Goal: Information Seeking & Learning: Learn about a topic

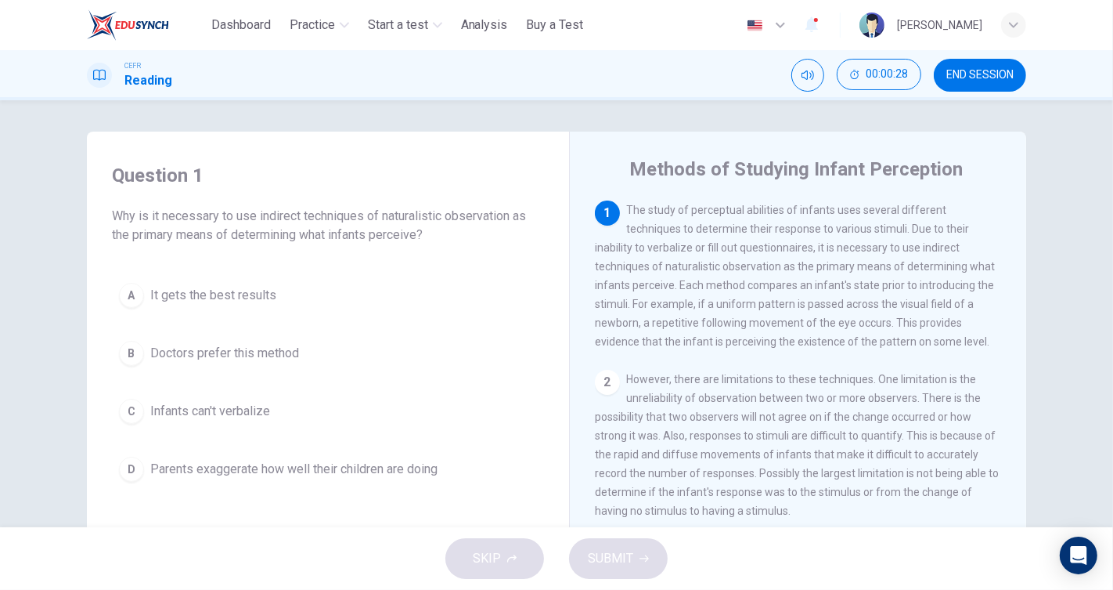
click at [300, 415] on button "C Infants can't verbalize" at bounding box center [328, 411] width 432 height 39
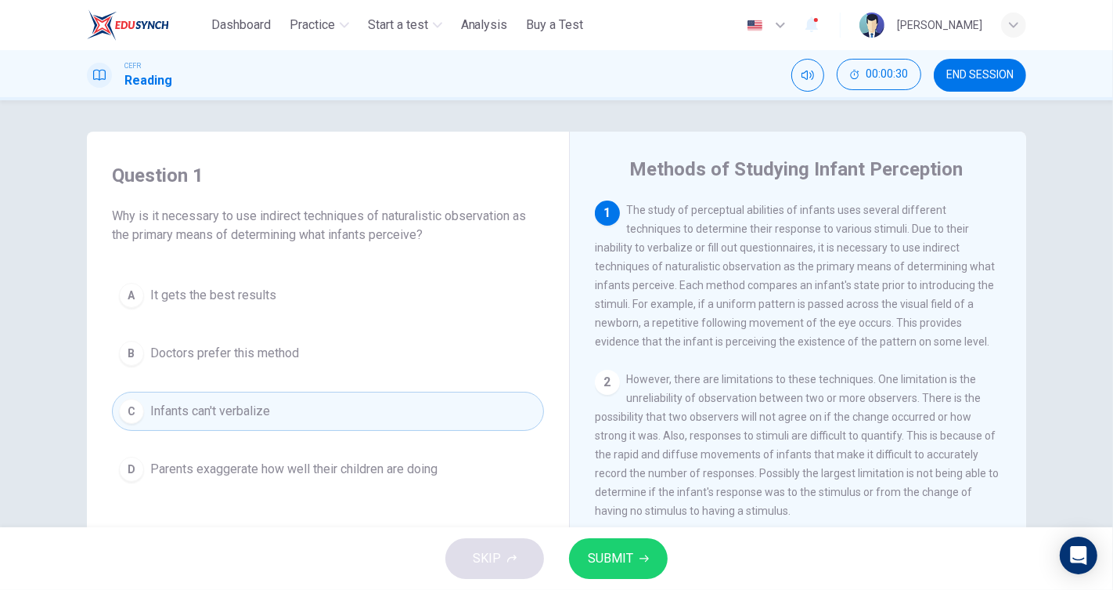
click at [605, 557] on span "SUBMIT" at bounding box center [610, 558] width 45 height 22
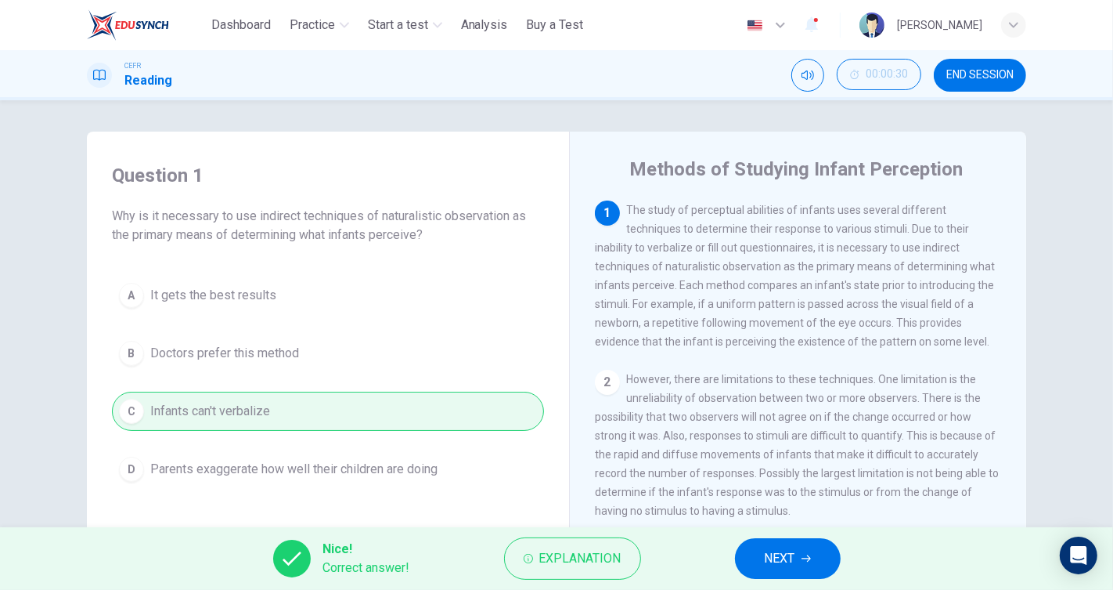
scroll to position [87, 0]
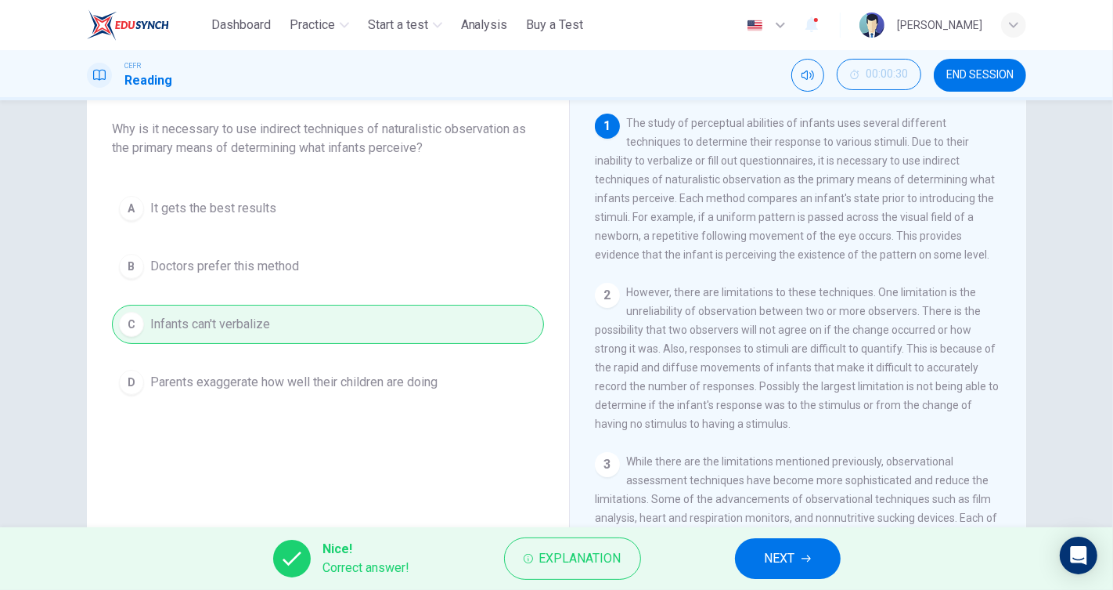
click at [821, 547] on button "NEXT" at bounding box center [788, 558] width 106 height 41
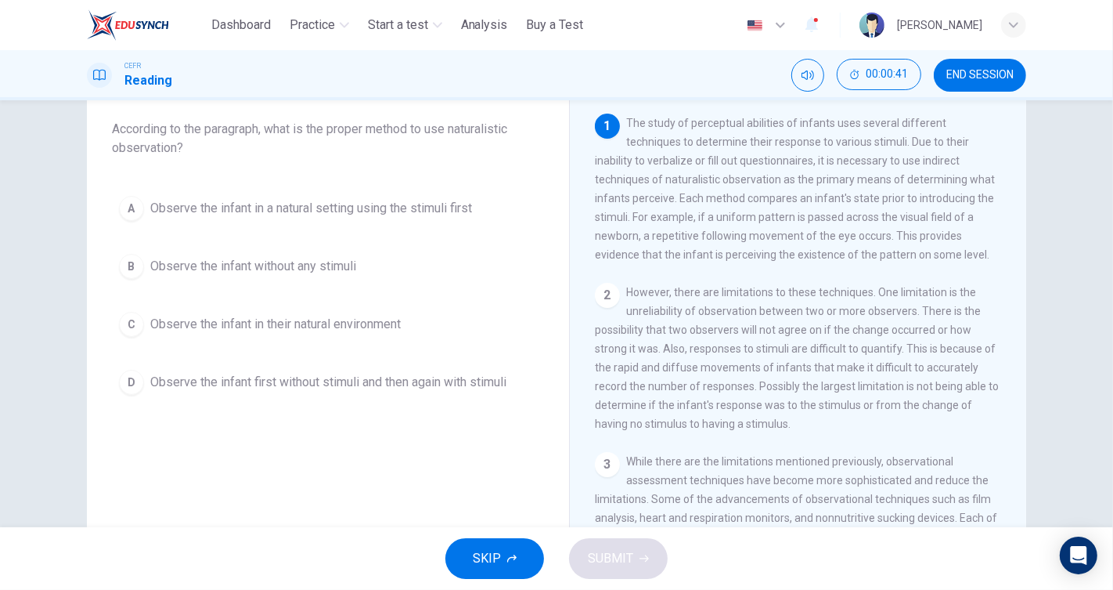
drag, startPoint x: 812, startPoint y: 161, endPoint x: 969, endPoint y: 178, distance: 157.5
click at [969, 178] on span "The study of perceptual abilities of infants uses several different techniques …" at bounding box center [795, 189] width 400 height 144
click at [283, 387] on span "Observe the infant first without stimuli and then again with stimuli" at bounding box center [328, 382] width 356 height 19
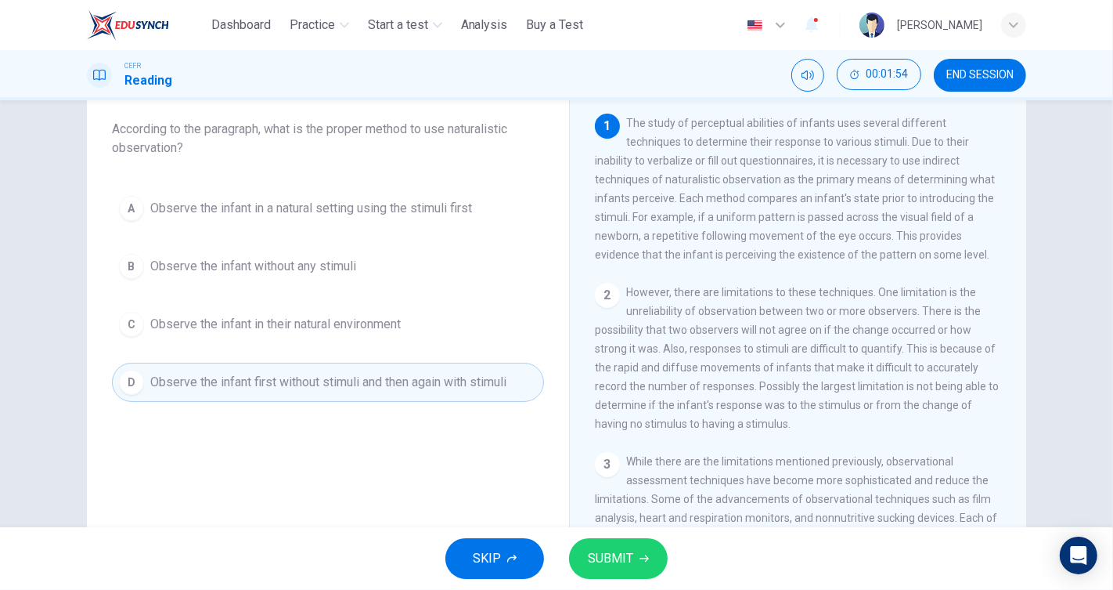
click at [643, 559] on icon "button" at bounding box center [644, 558] width 9 height 9
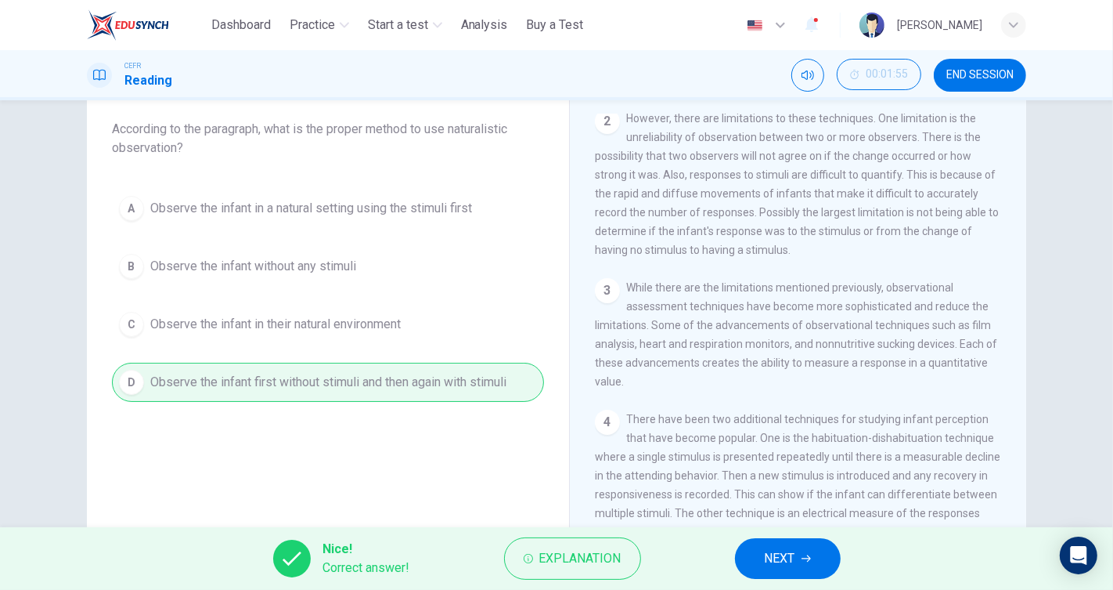
scroll to position [0, 0]
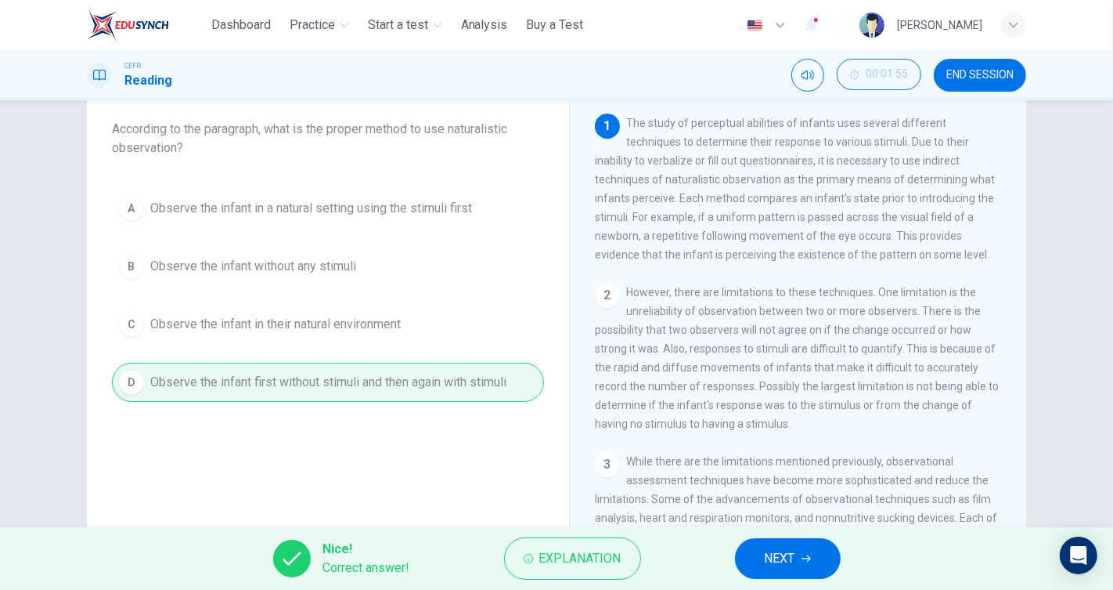
click at [799, 558] on button "NEXT" at bounding box center [788, 558] width 106 height 41
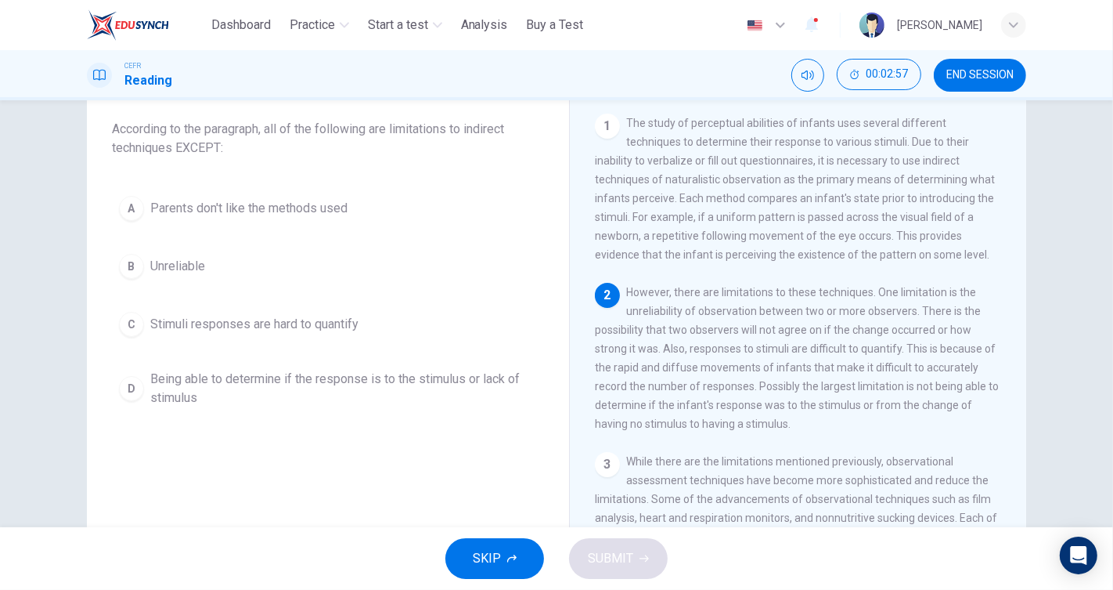
click at [351, 226] on button "A Parents don't like the methods used" at bounding box center [328, 208] width 432 height 39
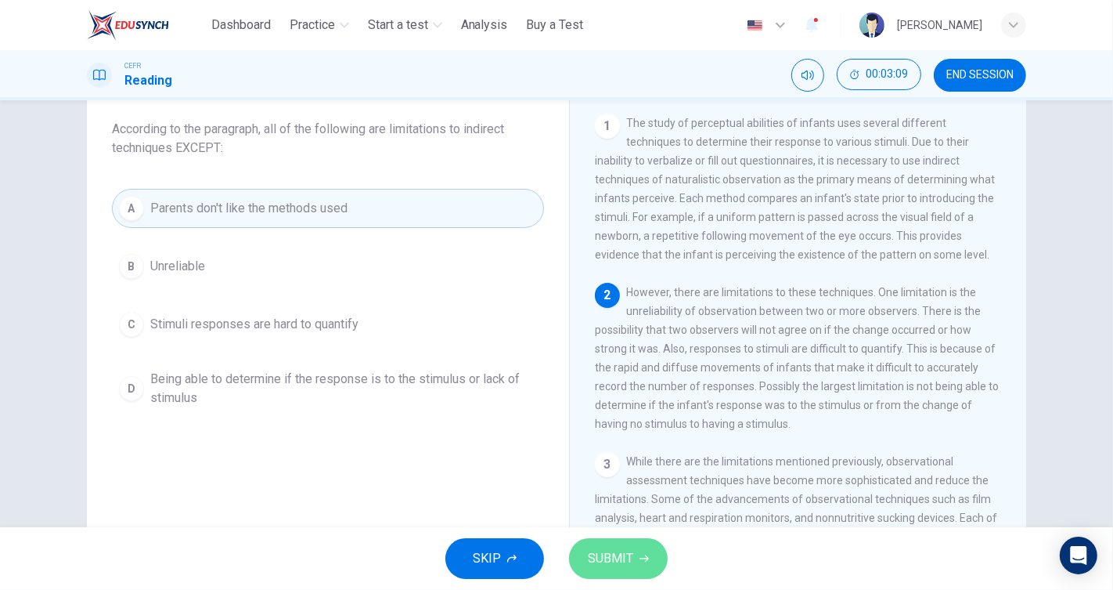
click at [607, 549] on span "SUBMIT" at bounding box center [610, 558] width 45 height 22
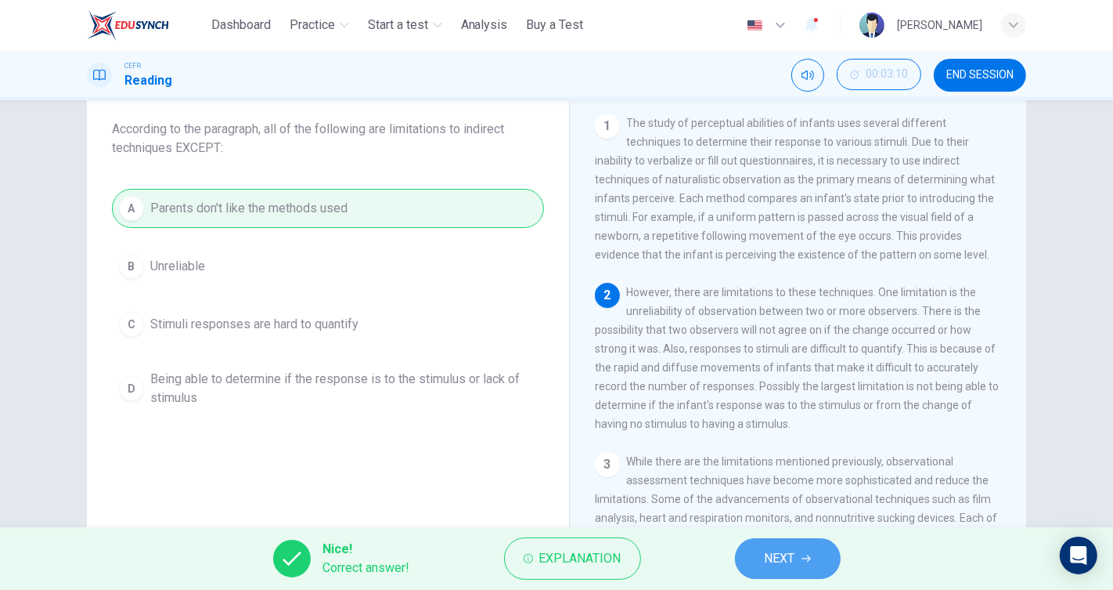
click at [777, 554] on span "NEXT" at bounding box center [780, 558] width 31 height 22
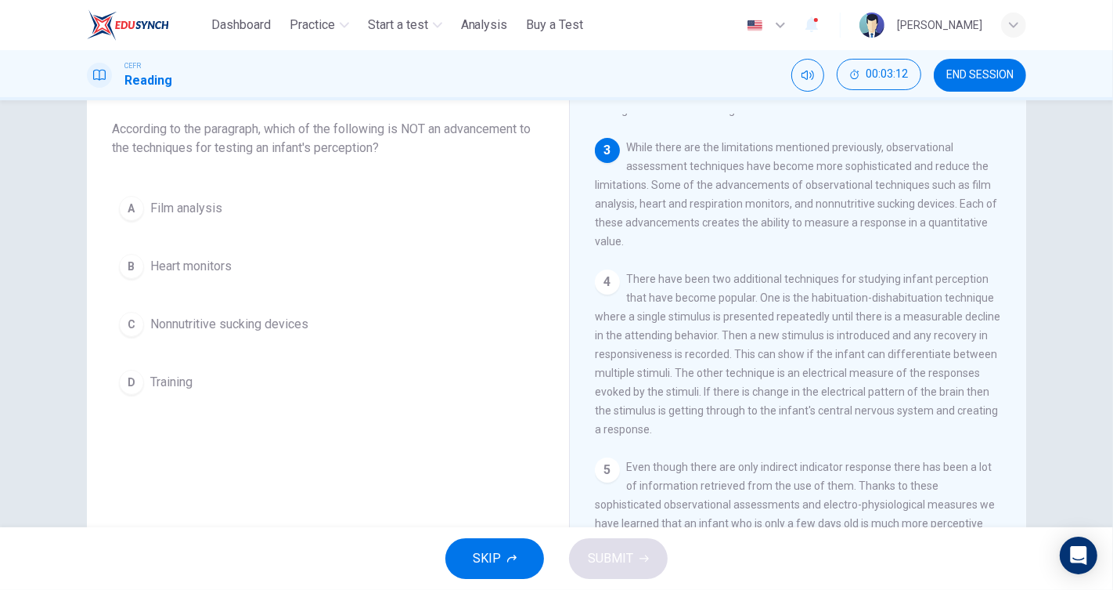
scroll to position [261, 0]
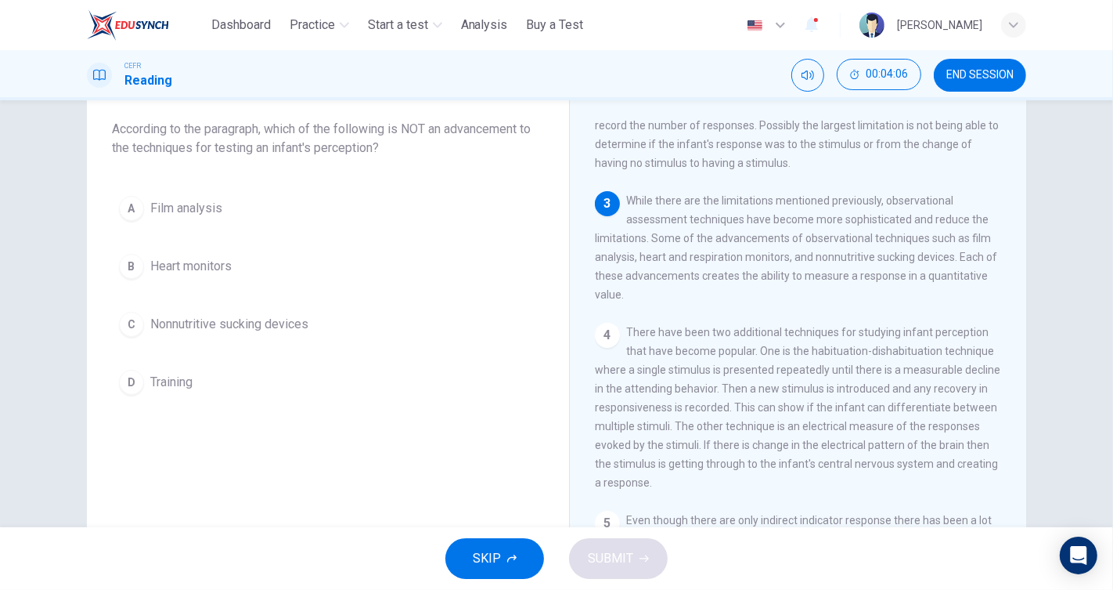
click at [226, 384] on button "D Training" at bounding box center [328, 382] width 432 height 39
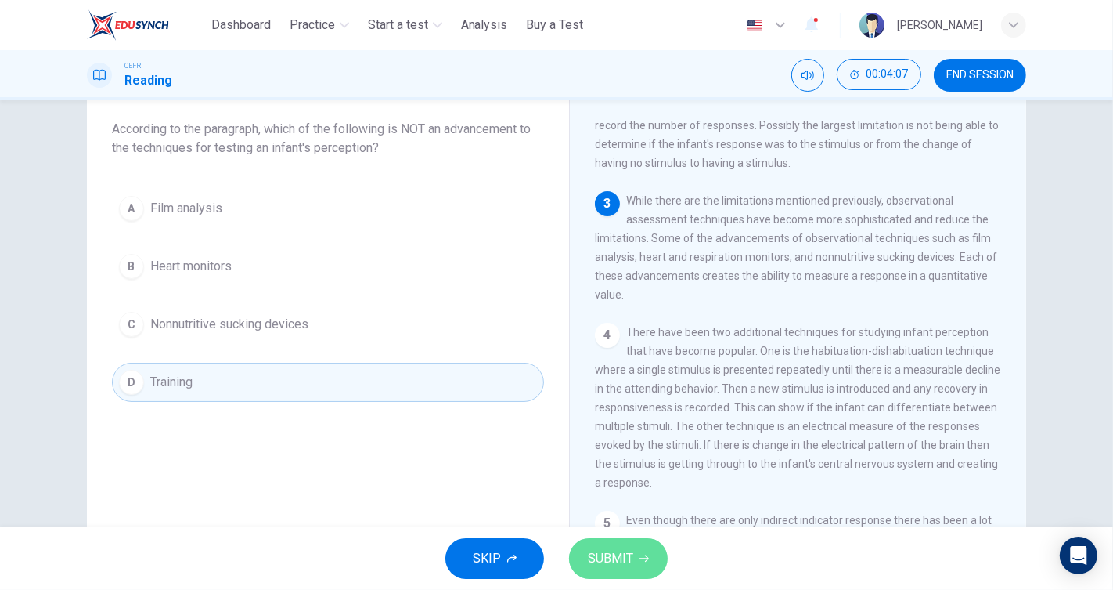
click at [654, 554] on button "SUBMIT" at bounding box center [618, 558] width 99 height 41
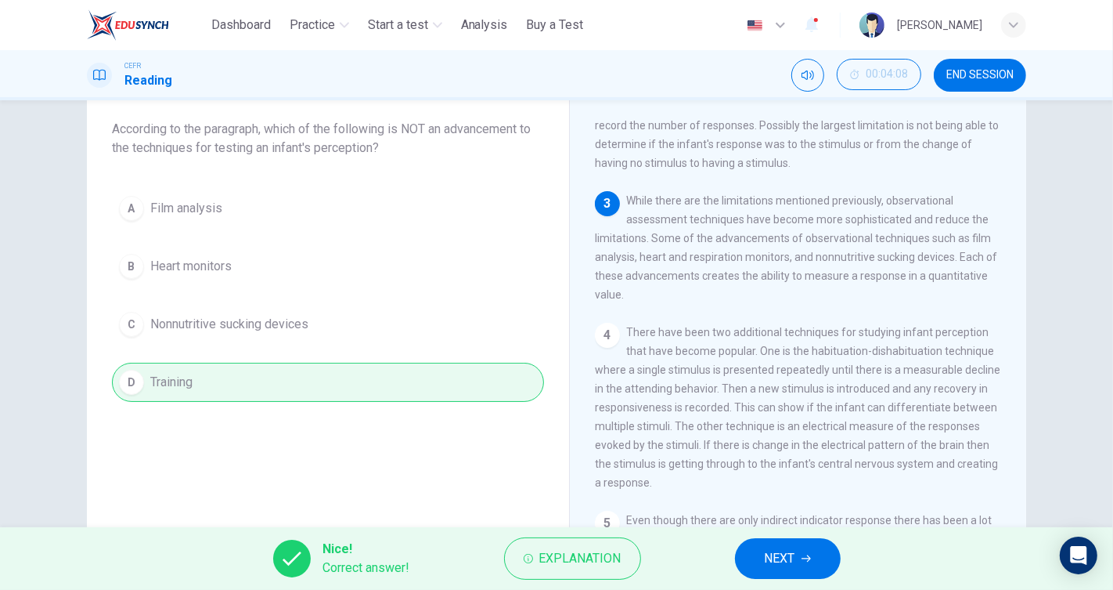
click at [448, 243] on div "A Film analysis B Heart monitors C Nonnutritive sucking devices D Training" at bounding box center [328, 295] width 432 height 213
click at [781, 553] on span "NEXT" at bounding box center [780, 558] width 31 height 22
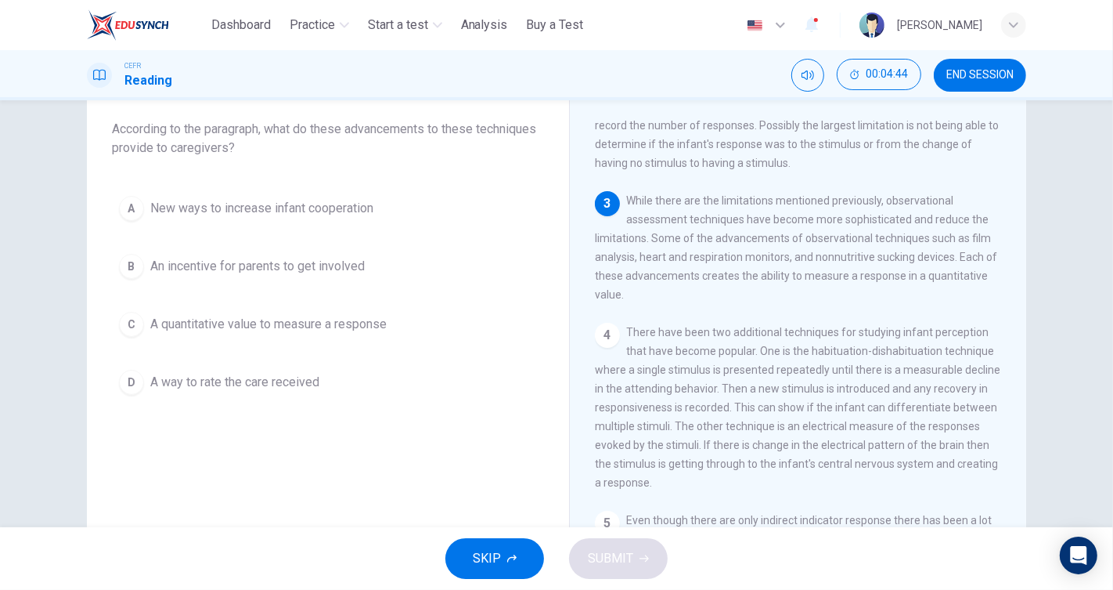
click at [365, 331] on span "A quantitative value to measure a response" at bounding box center [268, 324] width 236 height 19
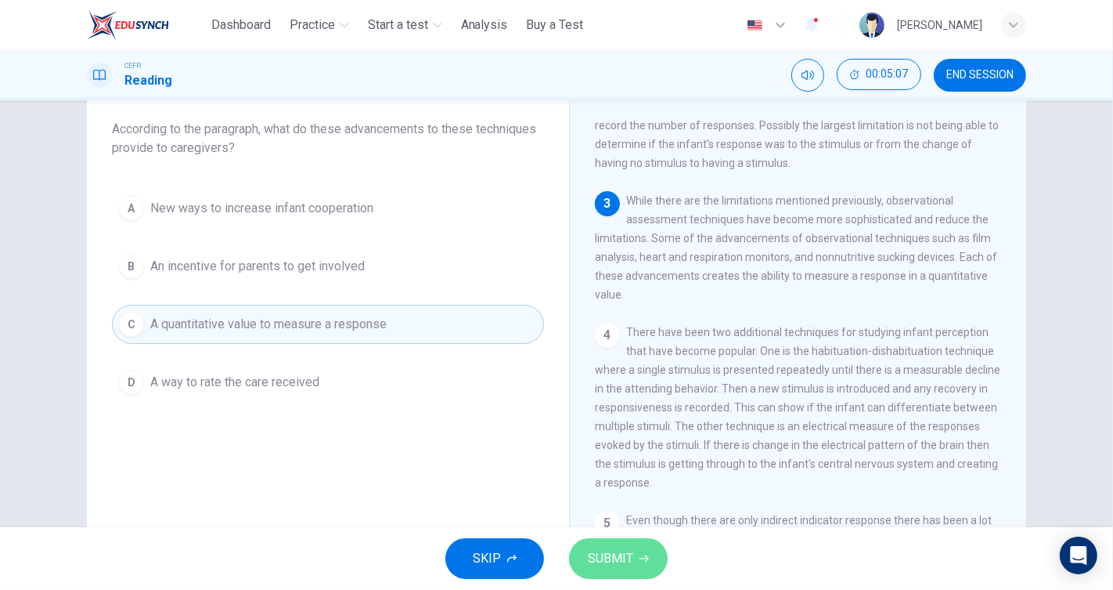
click at [608, 546] on button "SUBMIT" at bounding box center [618, 558] width 99 height 41
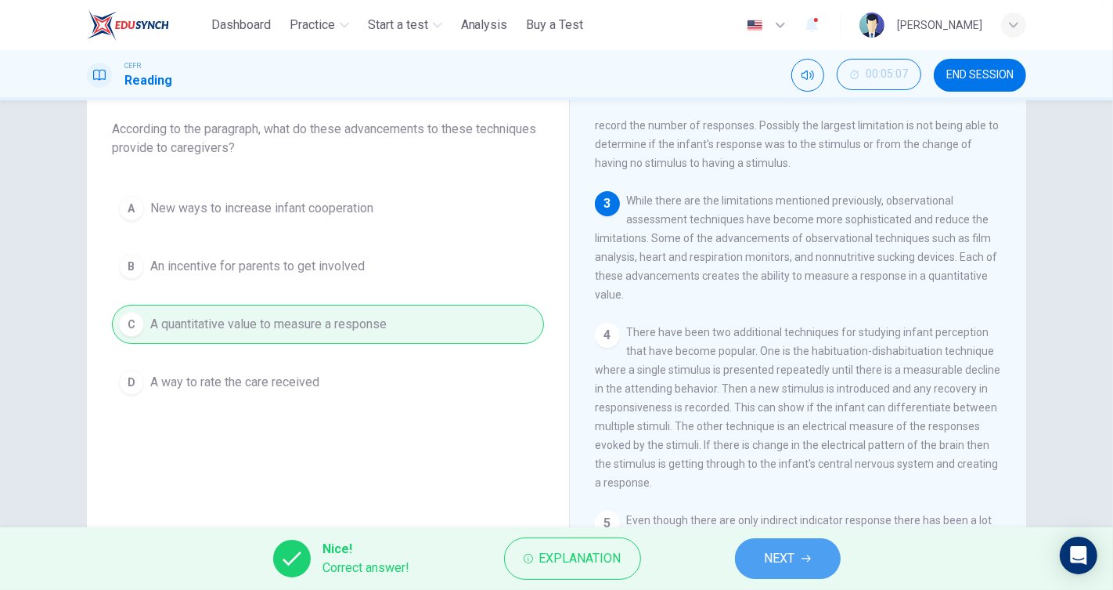
click at [775, 549] on span "NEXT" at bounding box center [780, 558] width 31 height 22
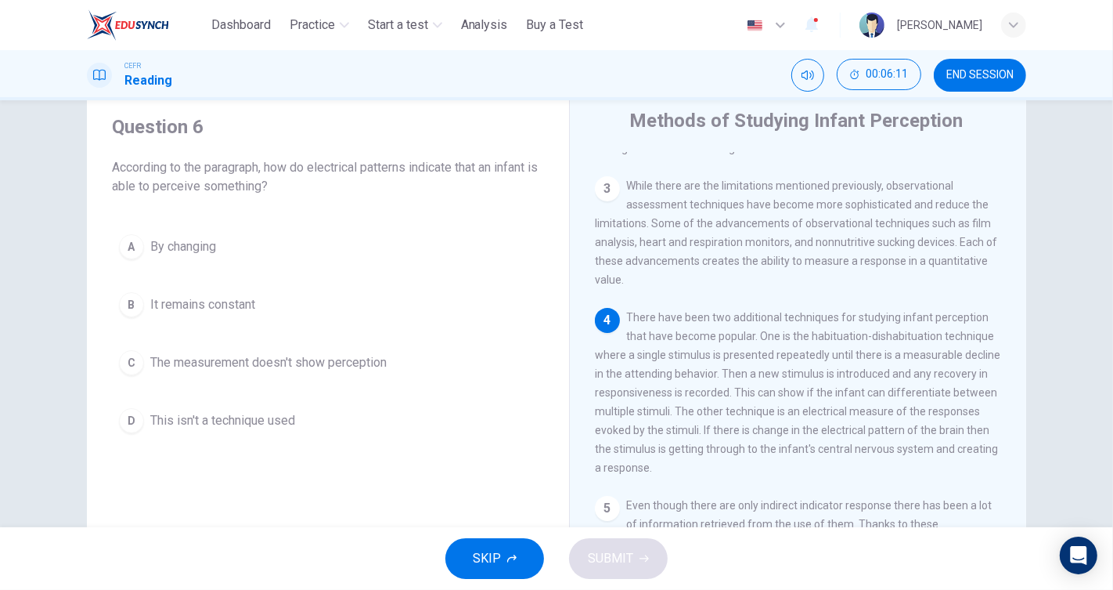
scroll to position [87, 0]
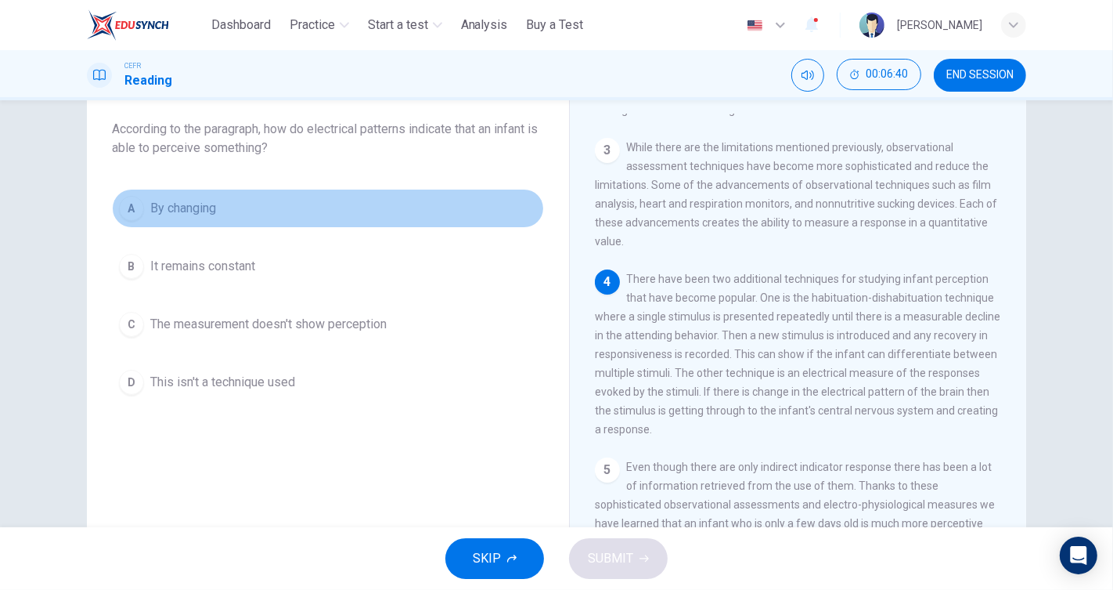
click at [179, 220] on button "A By changing" at bounding box center [328, 208] width 432 height 39
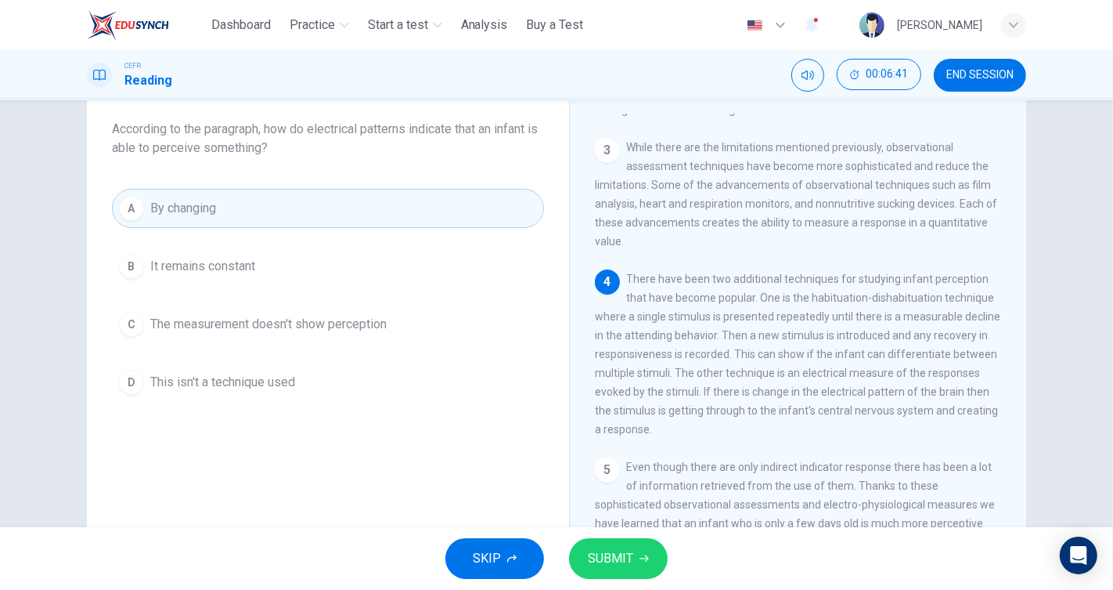
click at [632, 526] on span "Even though there are only indirect indicator response there has been a lot of …" at bounding box center [795, 513] width 400 height 106
click at [626, 549] on span "SUBMIT" at bounding box center [610, 558] width 45 height 22
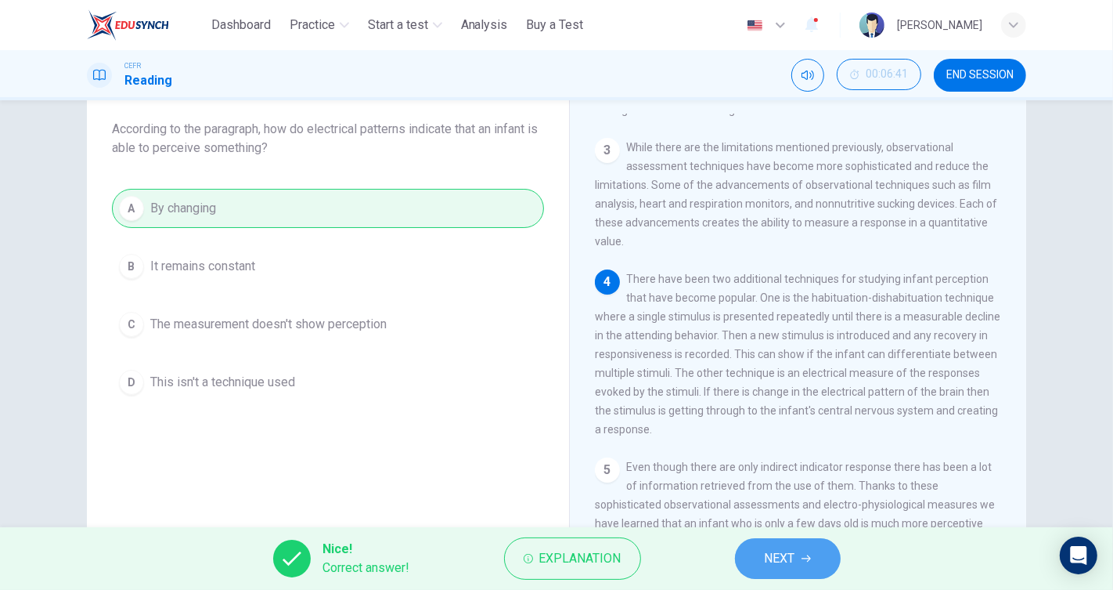
click at [774, 551] on span "NEXT" at bounding box center [780, 558] width 31 height 22
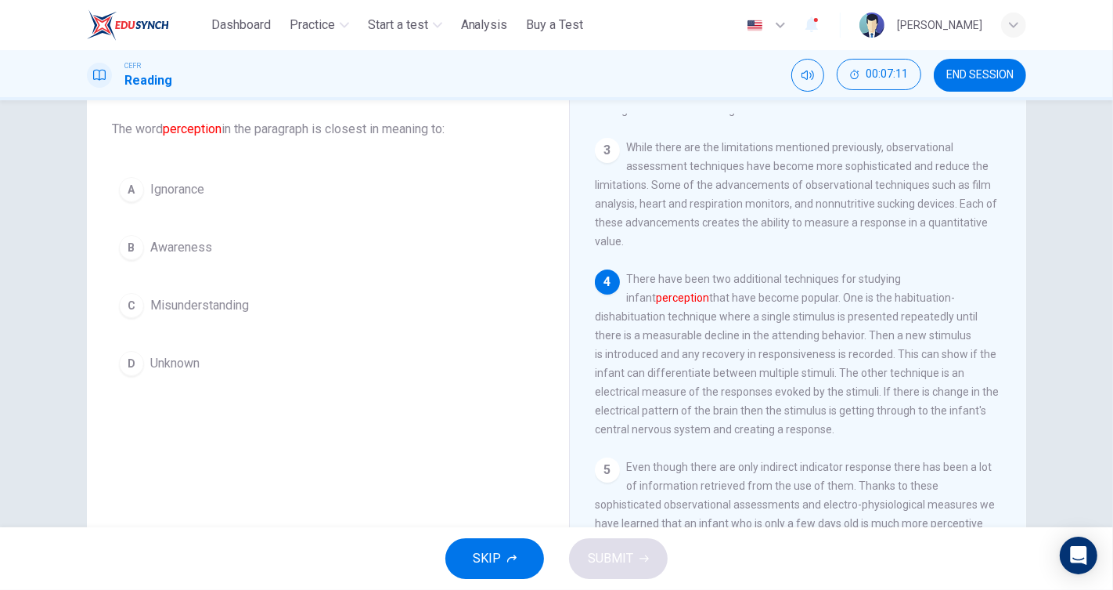
click at [202, 254] on span "Awareness" at bounding box center [181, 247] width 62 height 19
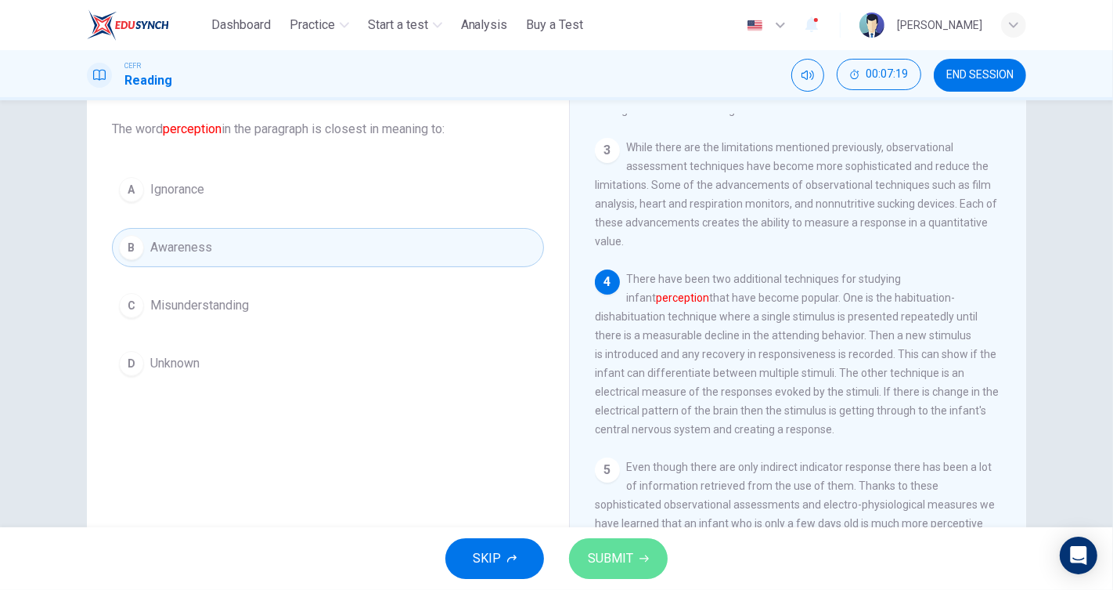
click at [601, 549] on span "SUBMIT" at bounding box center [610, 558] width 45 height 22
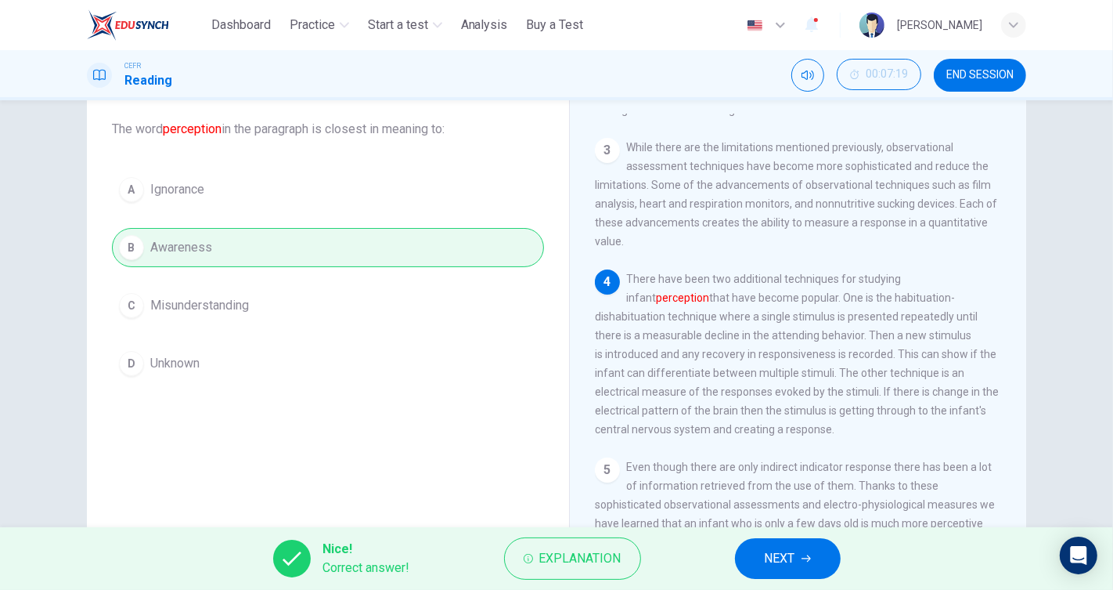
click at [781, 549] on span "NEXT" at bounding box center [780, 558] width 31 height 22
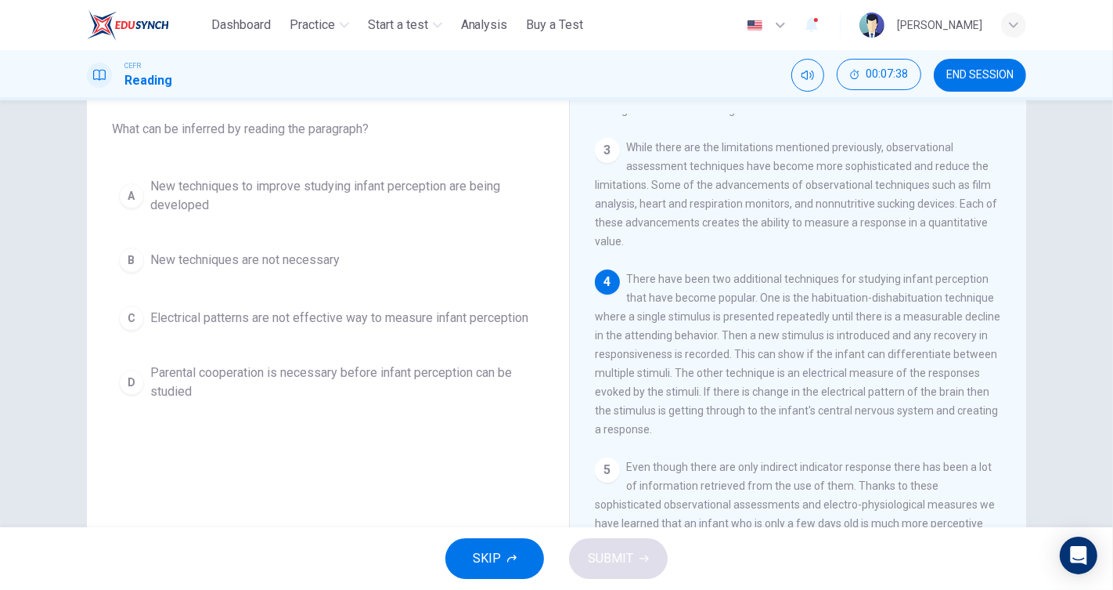
click at [314, 165] on div "Question 8 What can be inferred by reading the paragraph? A New techniques to i…" at bounding box center [327, 241] width 457 height 363
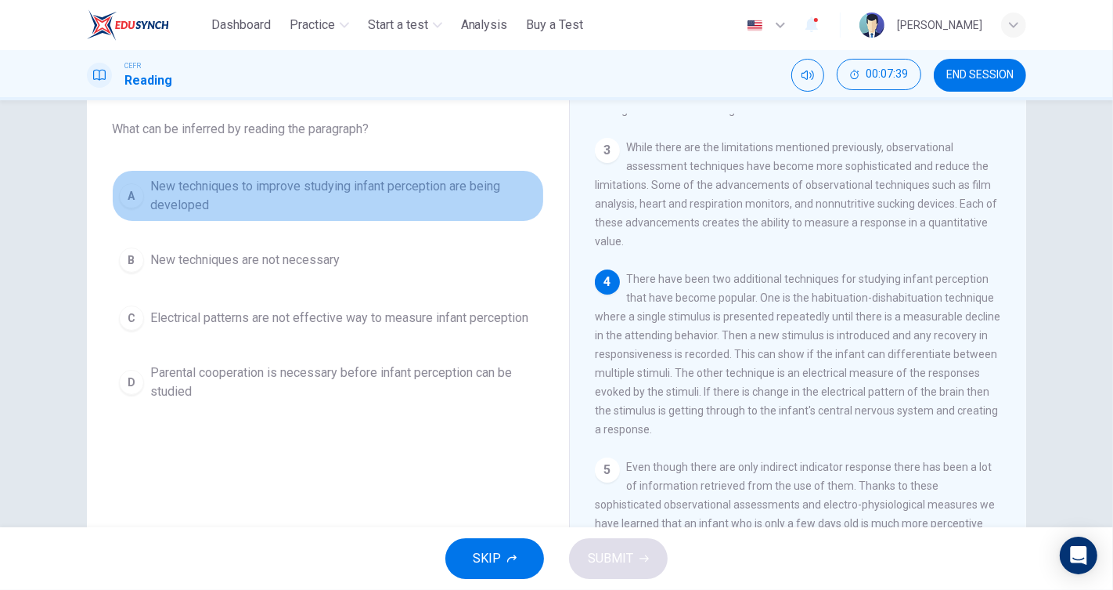
click at [305, 196] on span "New techniques to improve studying infant perception are being developed" at bounding box center [343, 196] width 387 height 38
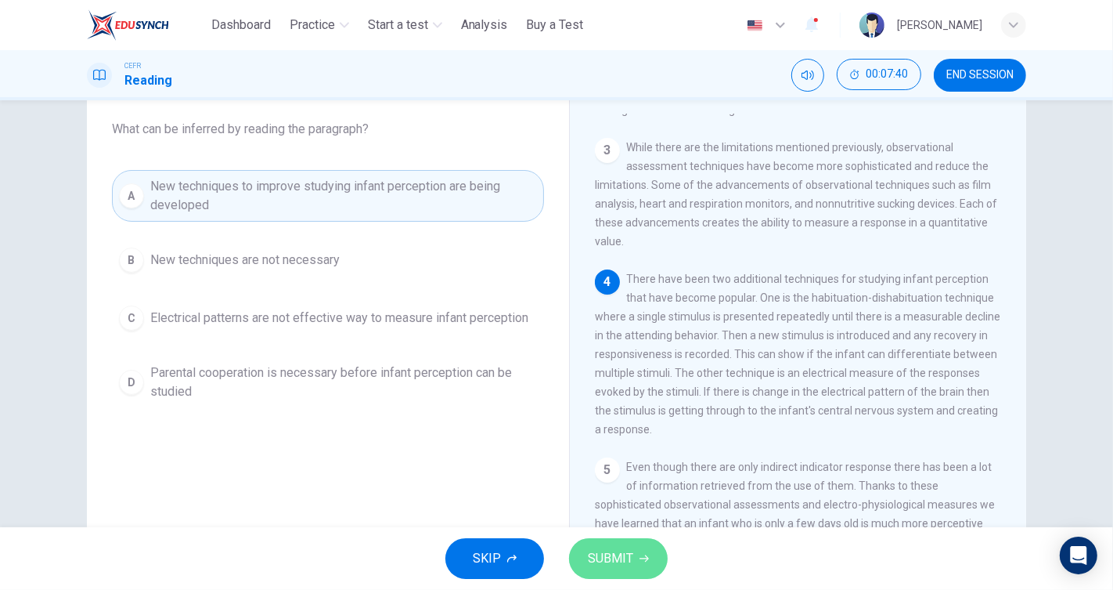
click at [600, 556] on span "SUBMIT" at bounding box center [610, 558] width 45 height 22
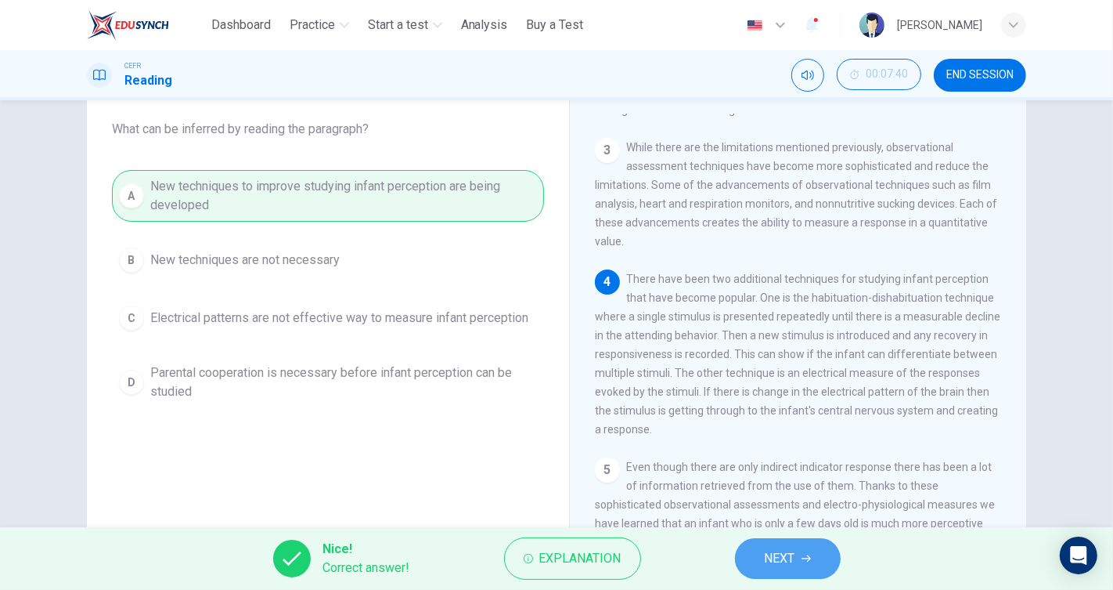
click at [782, 558] on span "NEXT" at bounding box center [780, 558] width 31 height 22
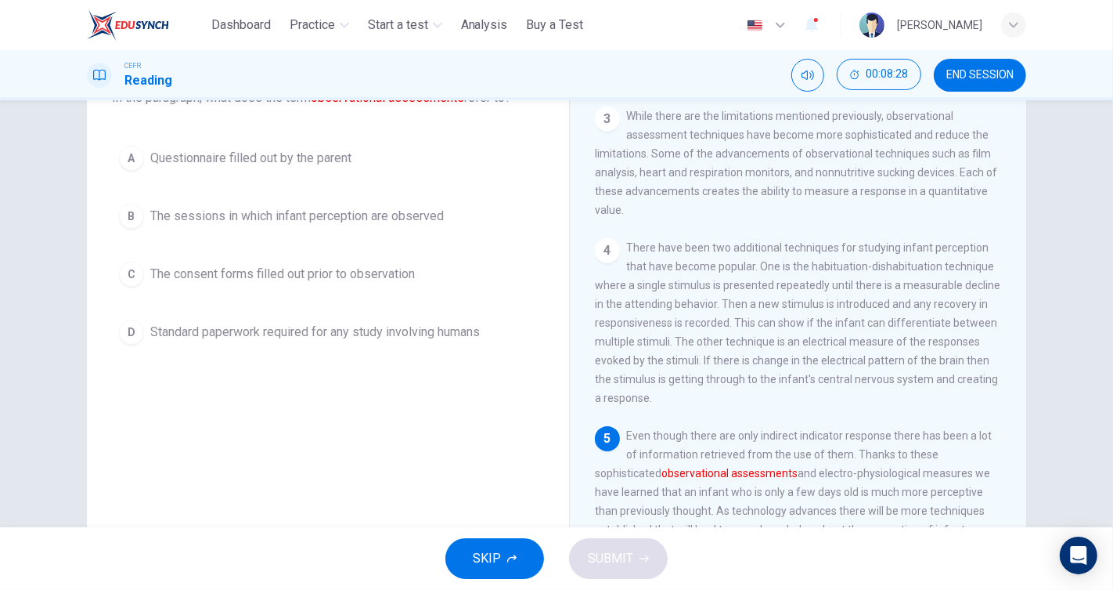
scroll to position [92, 0]
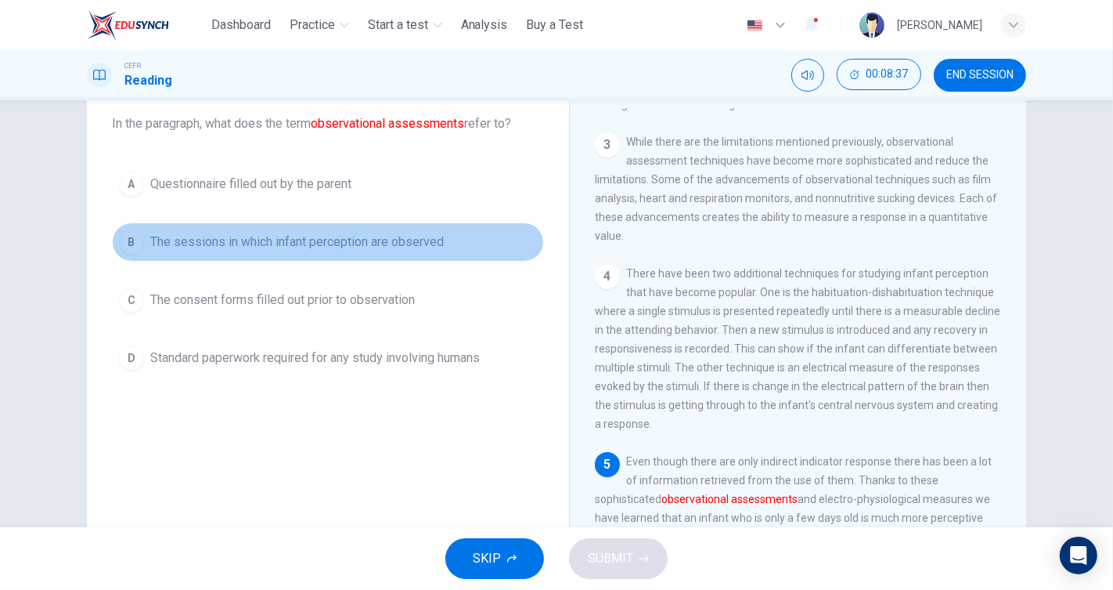
click at [419, 229] on button "B The sessions in which infant perception are observed" at bounding box center [328, 241] width 432 height 39
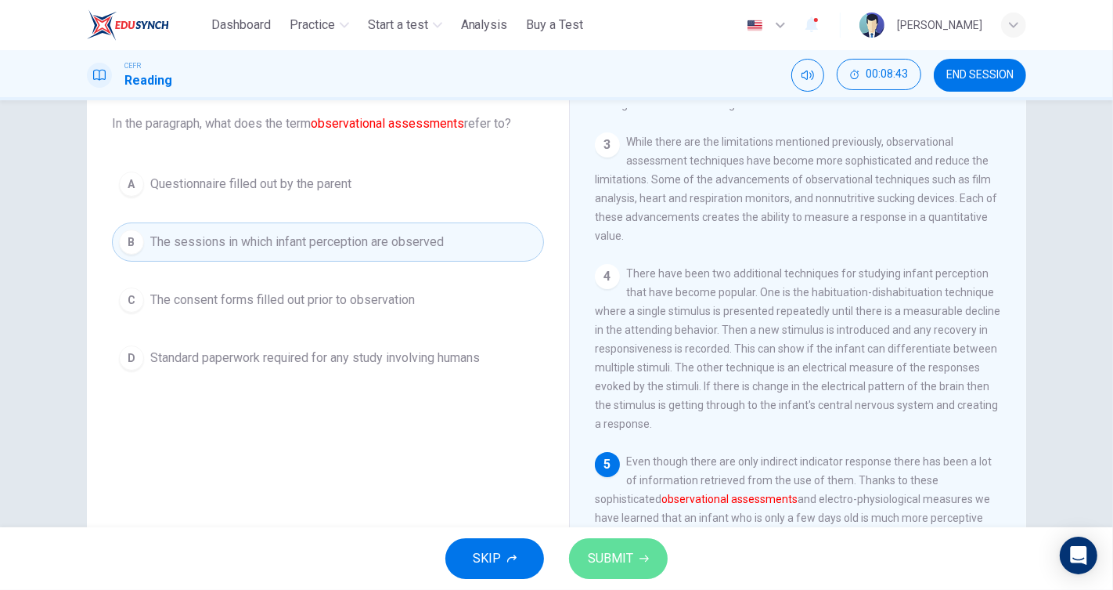
click at [611, 567] on span "SUBMIT" at bounding box center [610, 558] width 45 height 22
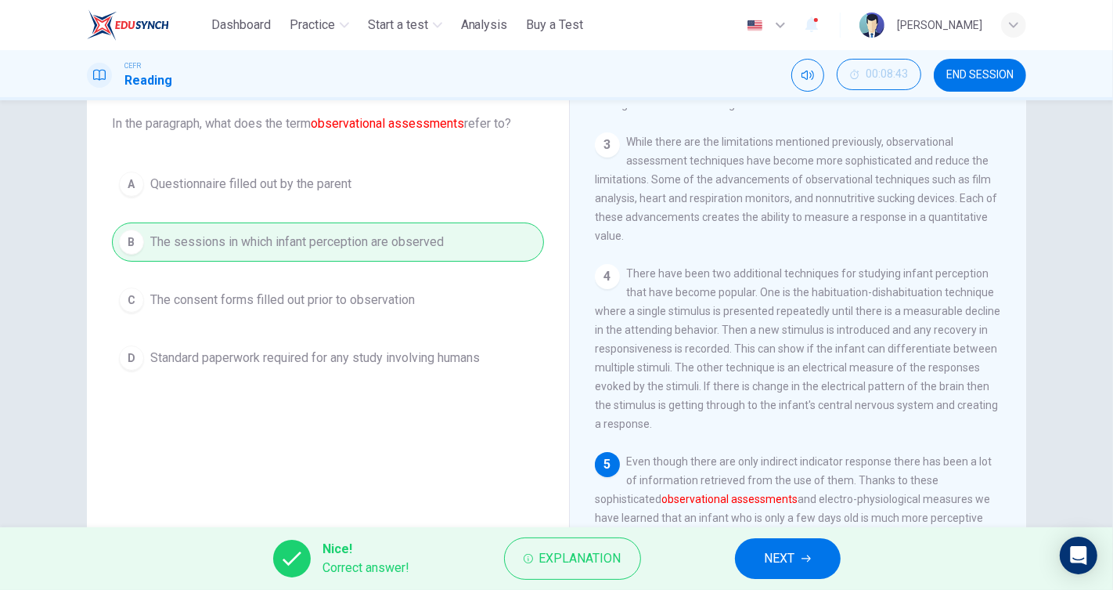
scroll to position [179, 0]
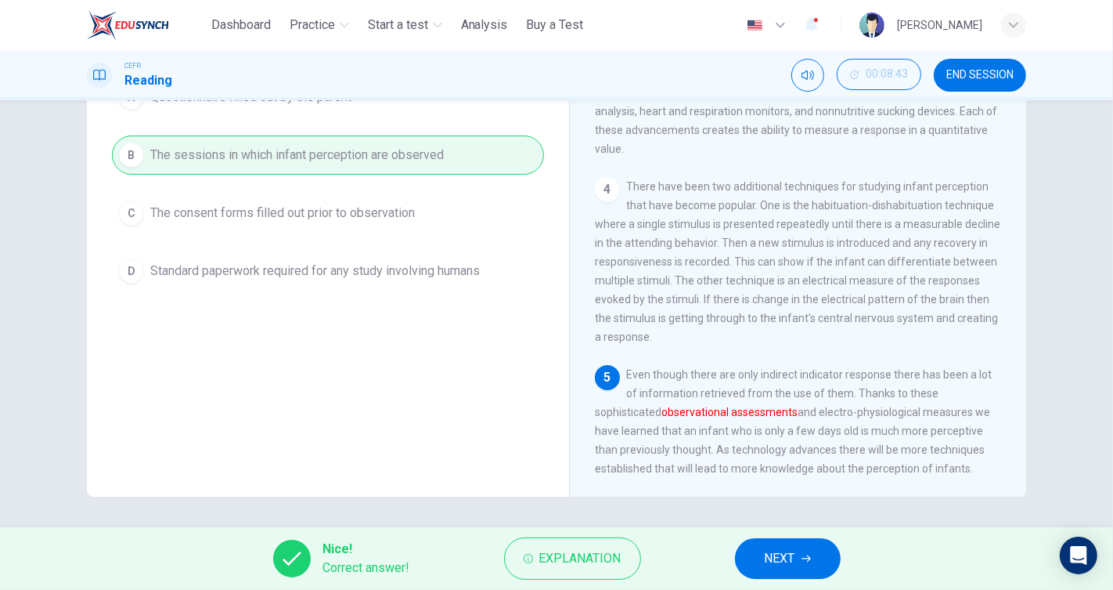
click at [784, 550] on span "NEXT" at bounding box center [780, 558] width 31 height 22
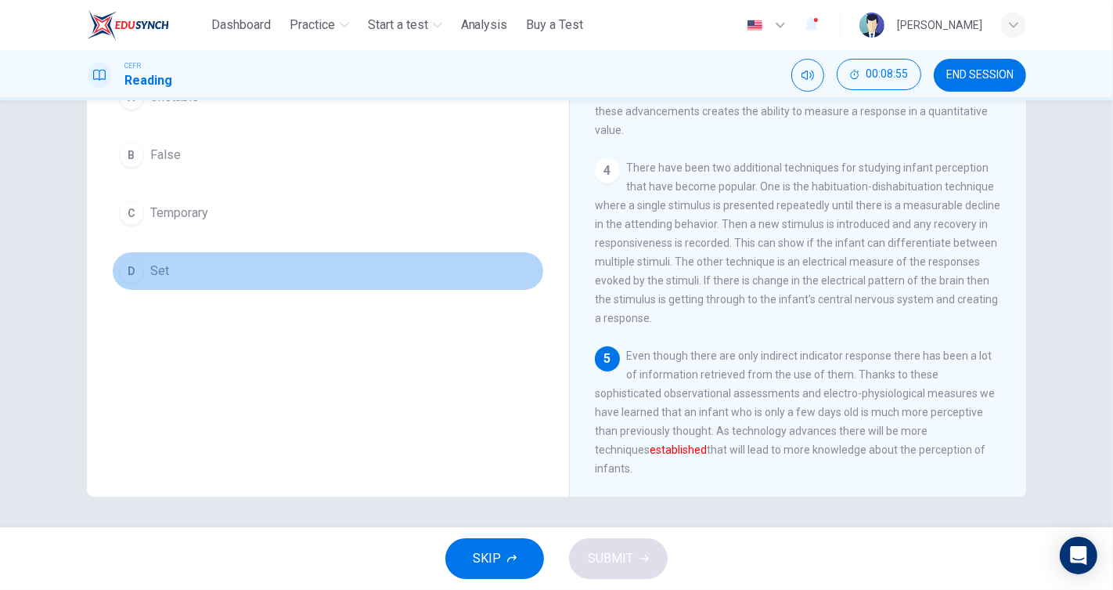
click at [165, 264] on button "D Set" at bounding box center [328, 270] width 432 height 39
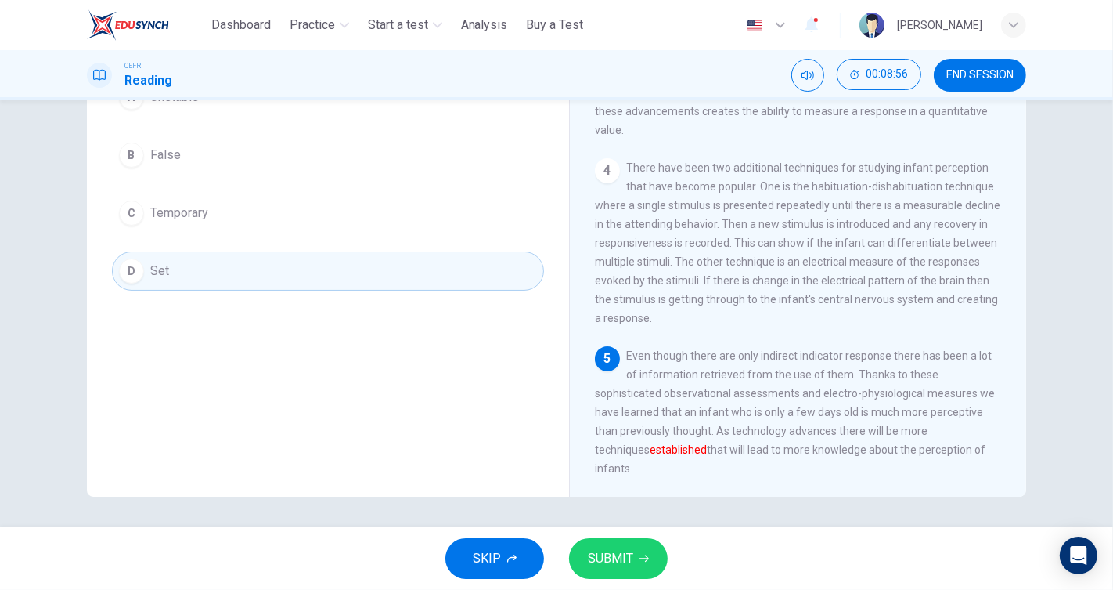
scroll to position [92, 0]
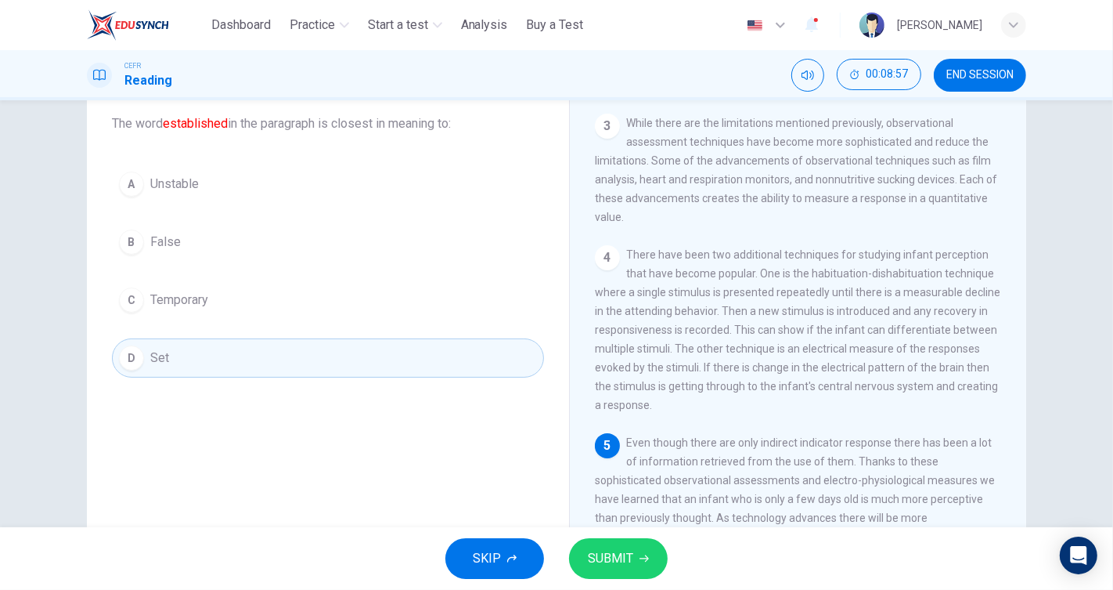
click at [635, 549] on button "SUBMIT" at bounding box center [618, 558] width 99 height 41
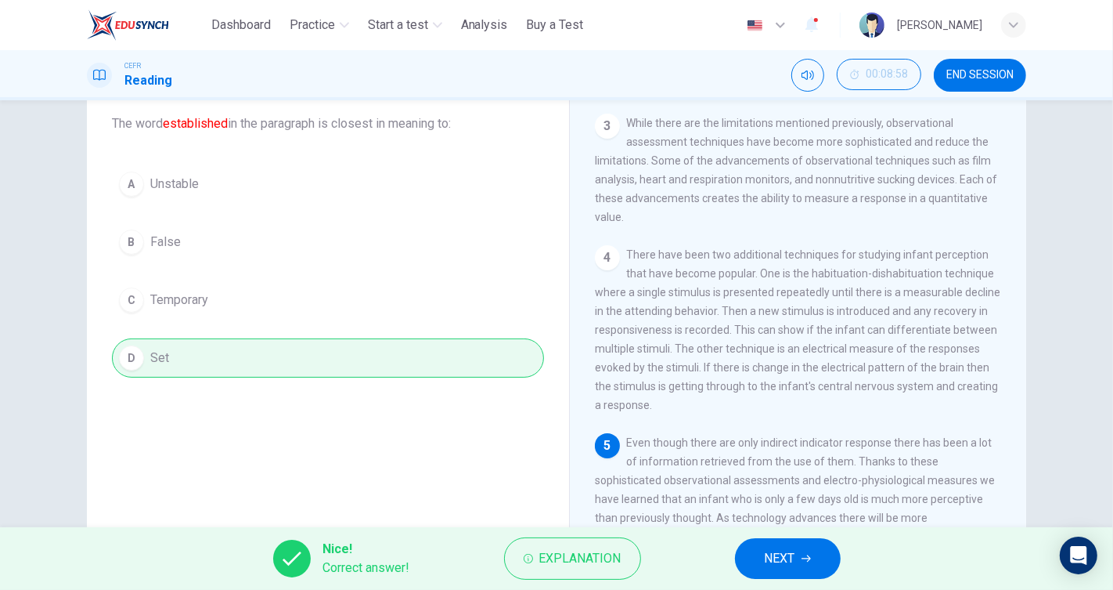
click at [794, 572] on button "NEXT" at bounding box center [788, 558] width 106 height 41
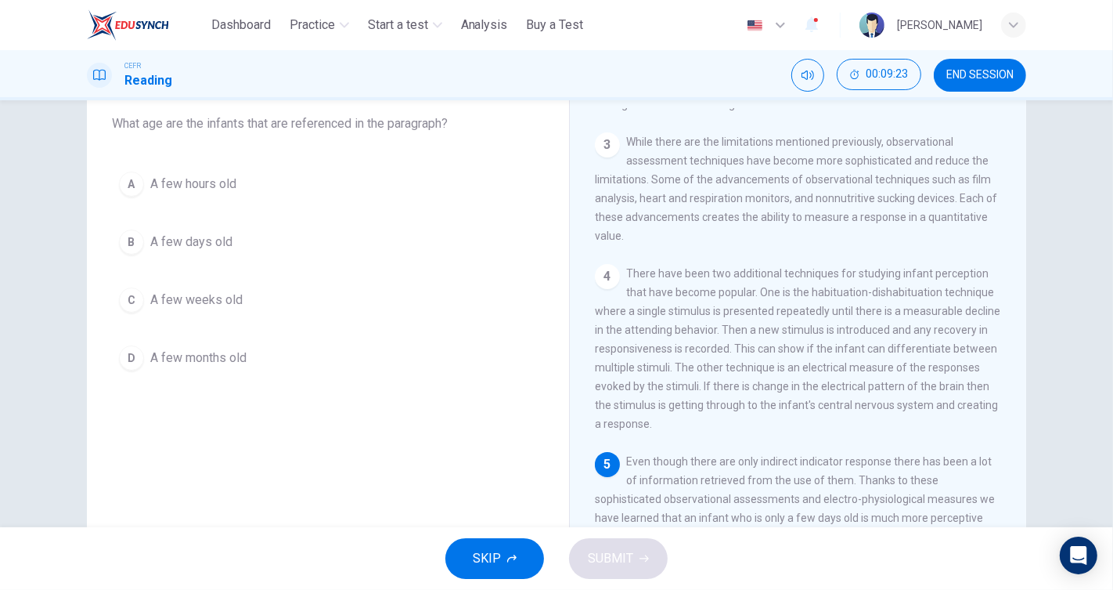
click at [230, 257] on button "B A few days old" at bounding box center [328, 241] width 432 height 39
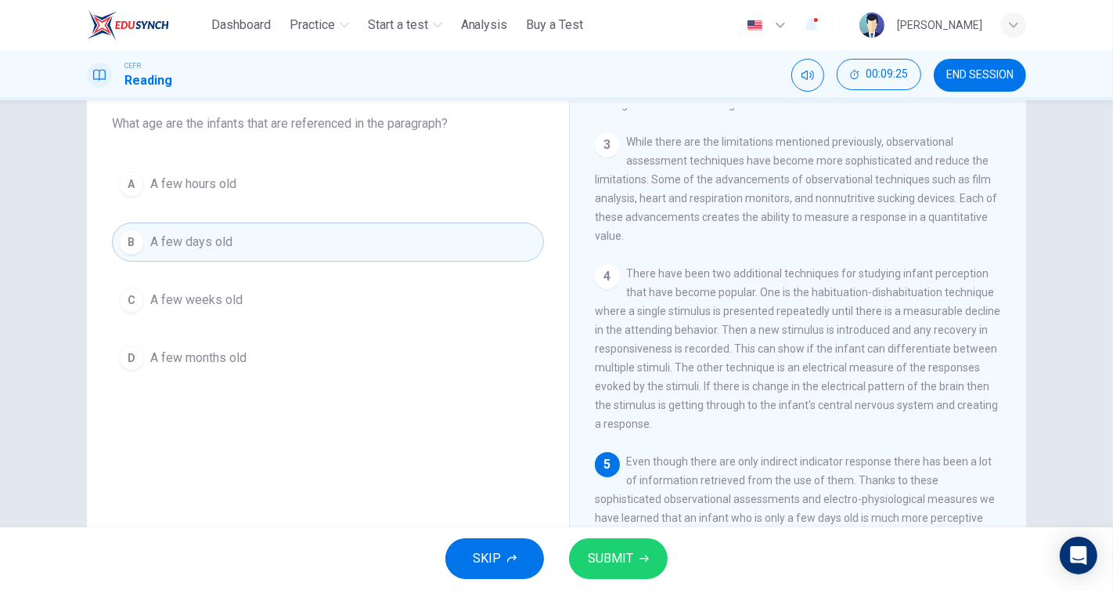
click at [615, 548] on span "SUBMIT" at bounding box center [610, 558] width 45 height 22
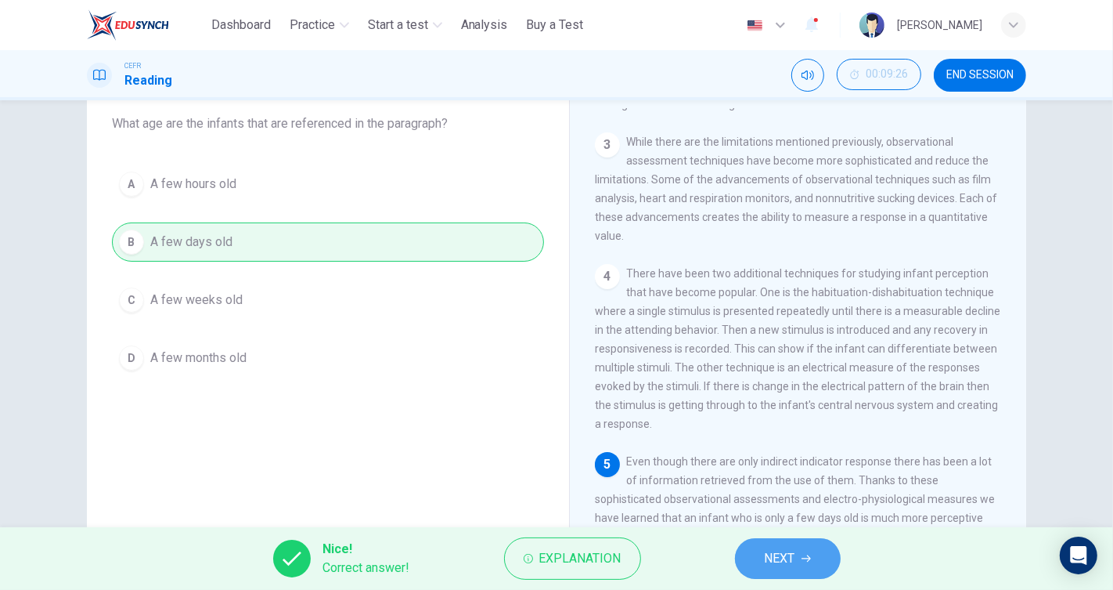
click at [792, 545] on button "NEXT" at bounding box center [788, 558] width 106 height 41
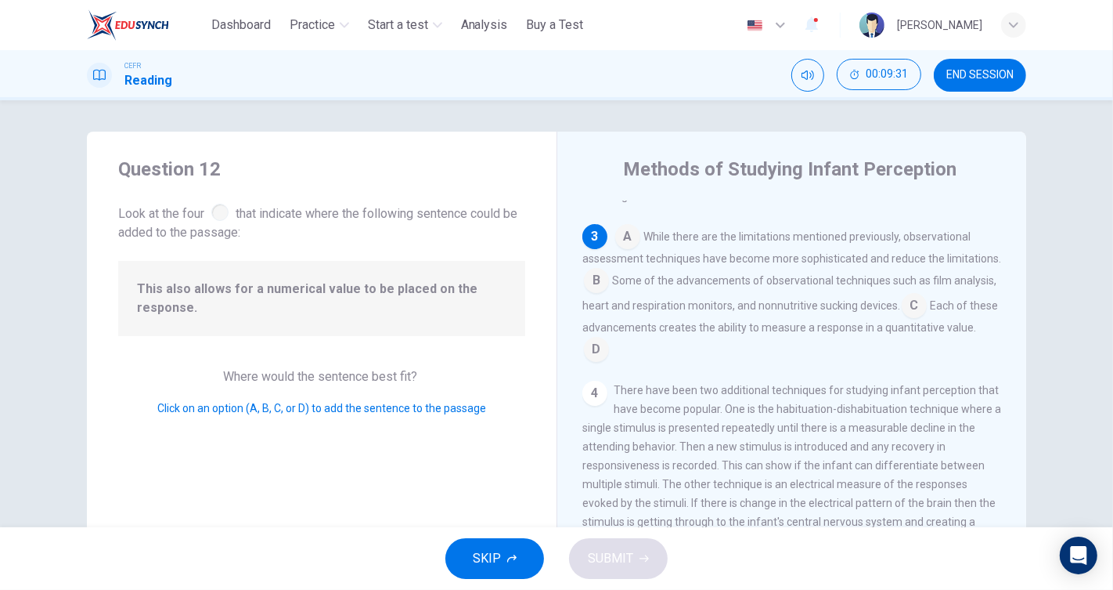
scroll to position [288, 0]
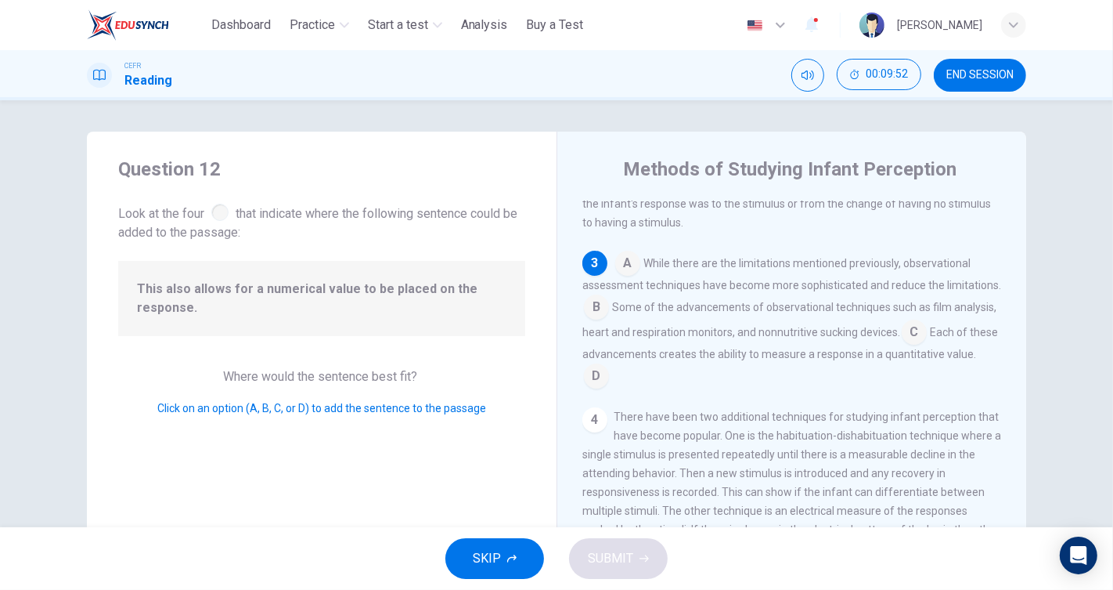
click at [927, 345] on input at bounding box center [914, 333] width 25 height 25
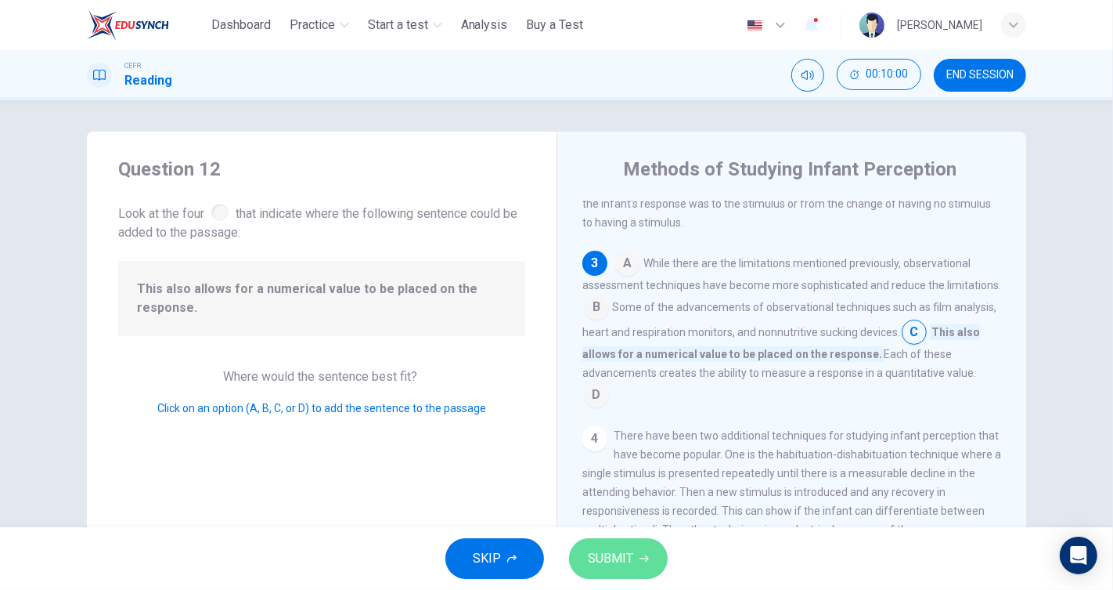
click at [637, 547] on button "SUBMIT" at bounding box center [618, 558] width 99 height 41
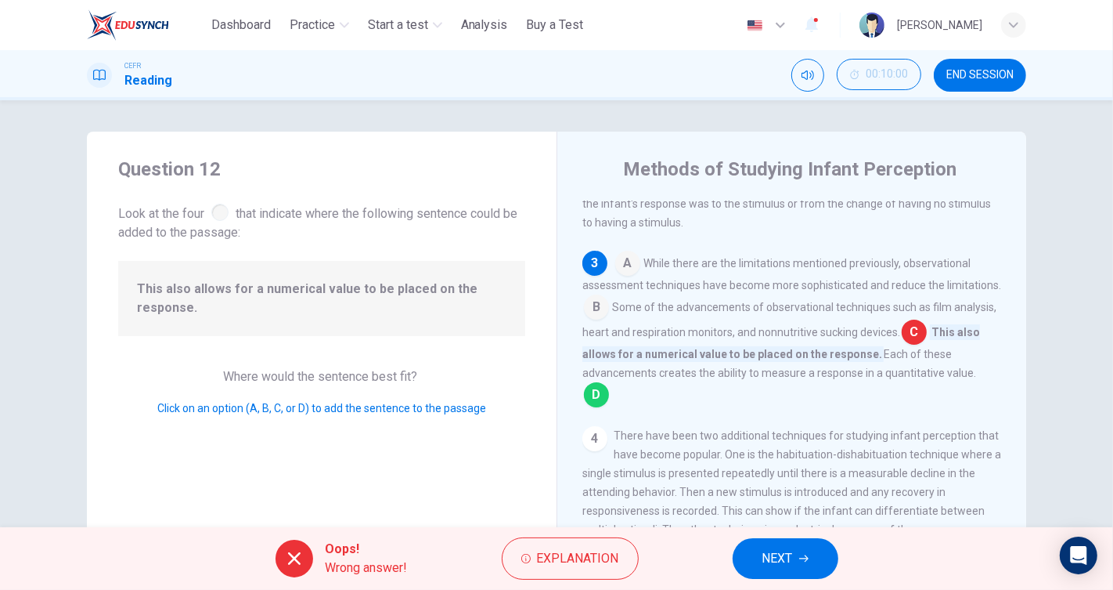
click at [767, 550] on span "NEXT" at bounding box center [778, 558] width 31 height 22
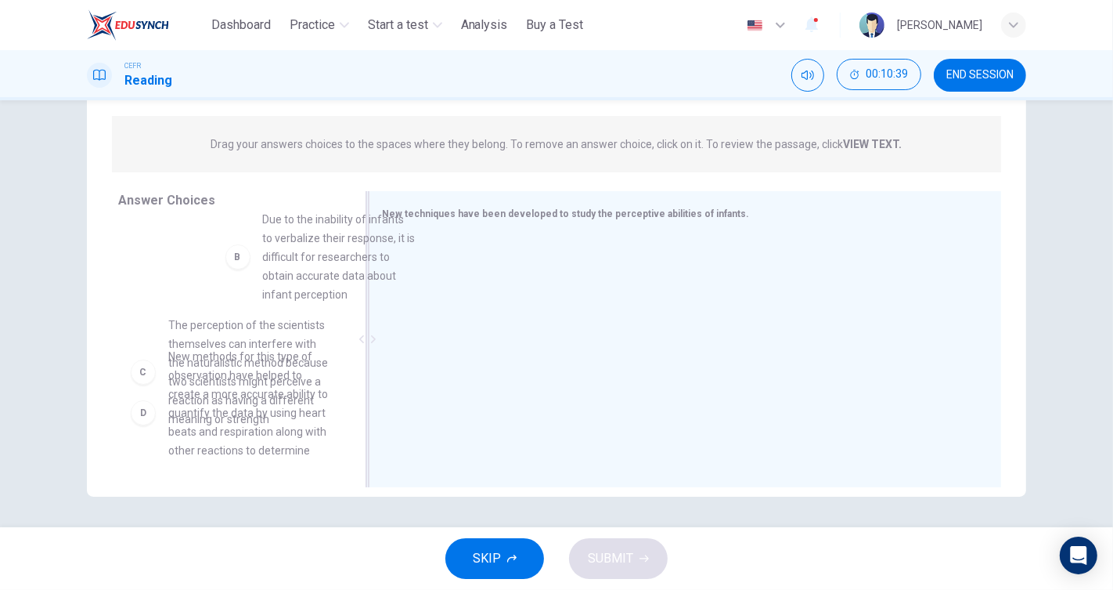
scroll to position [168, 0]
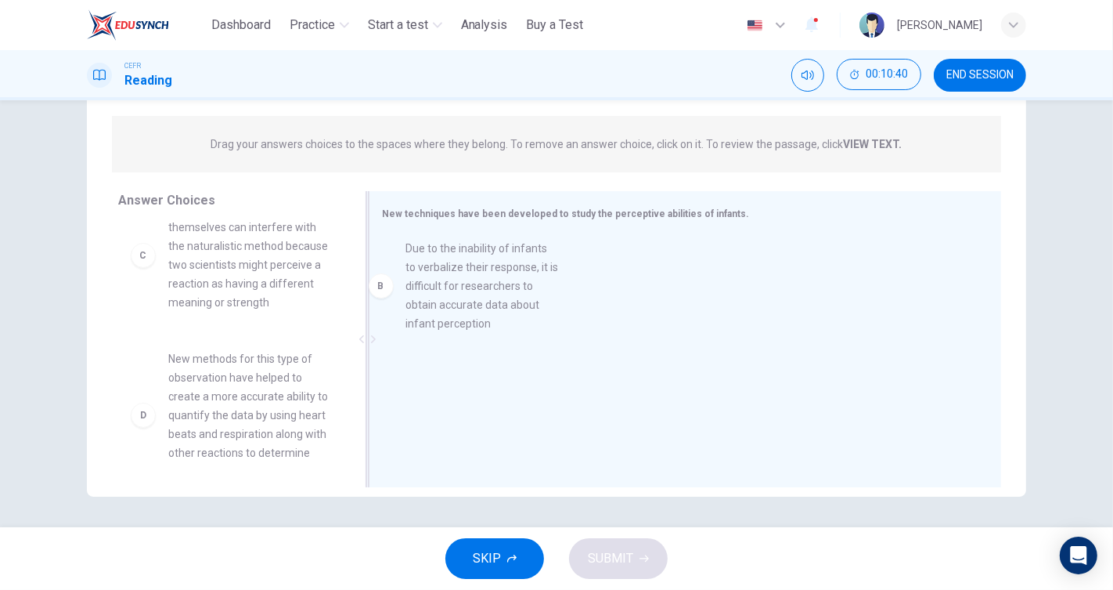
drag, startPoint x: 224, startPoint y: 274, endPoint x: 472, endPoint y: 321, distance: 252.6
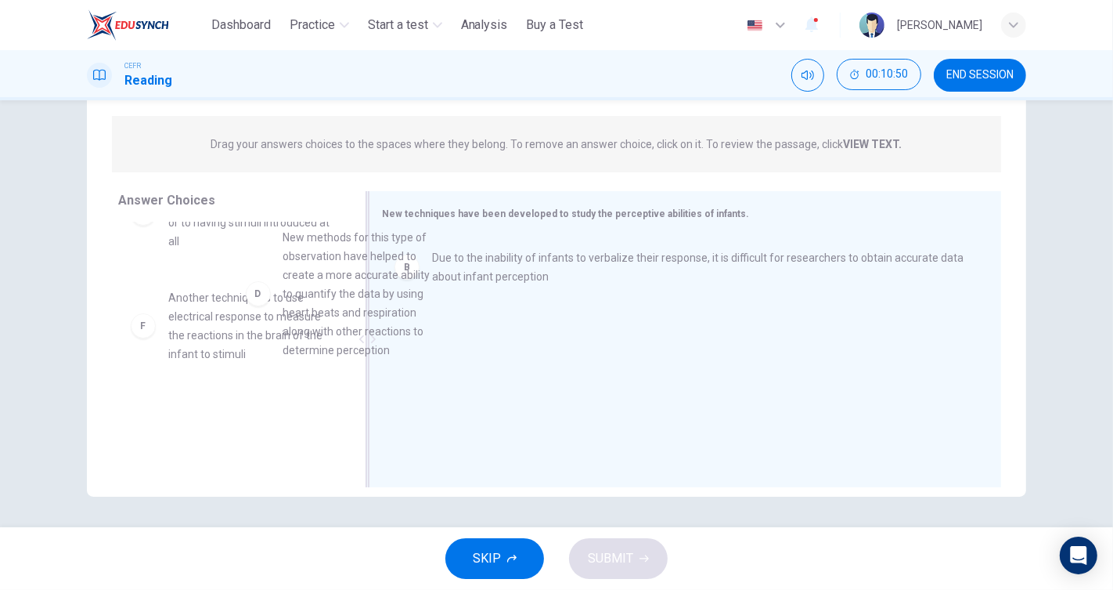
scroll to position [340, 0]
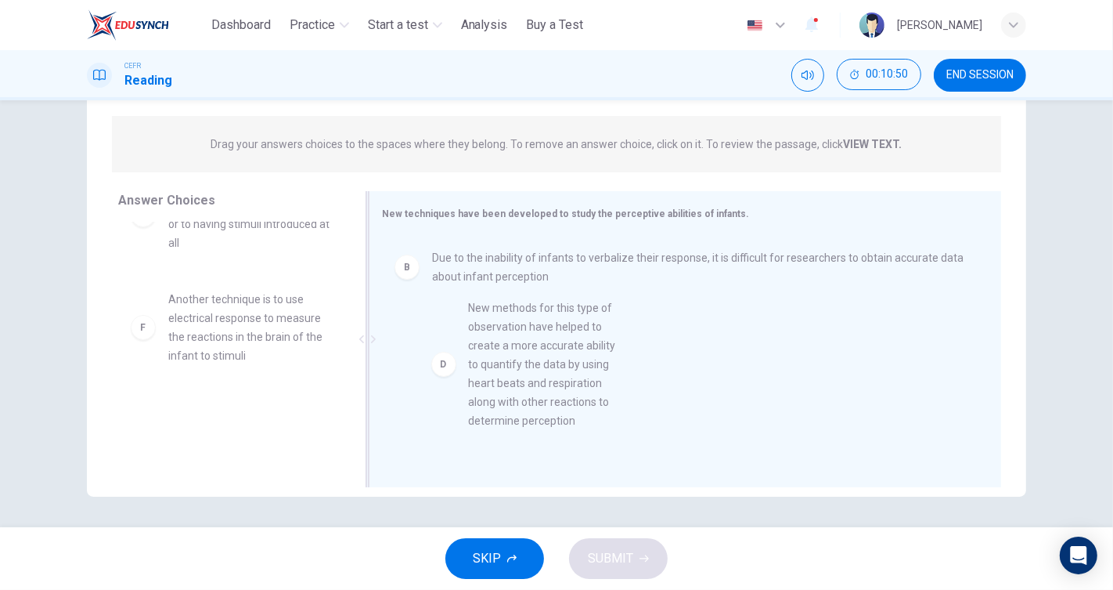
drag, startPoint x: 236, startPoint y: 276, endPoint x: 546, endPoint y: 401, distance: 333.7
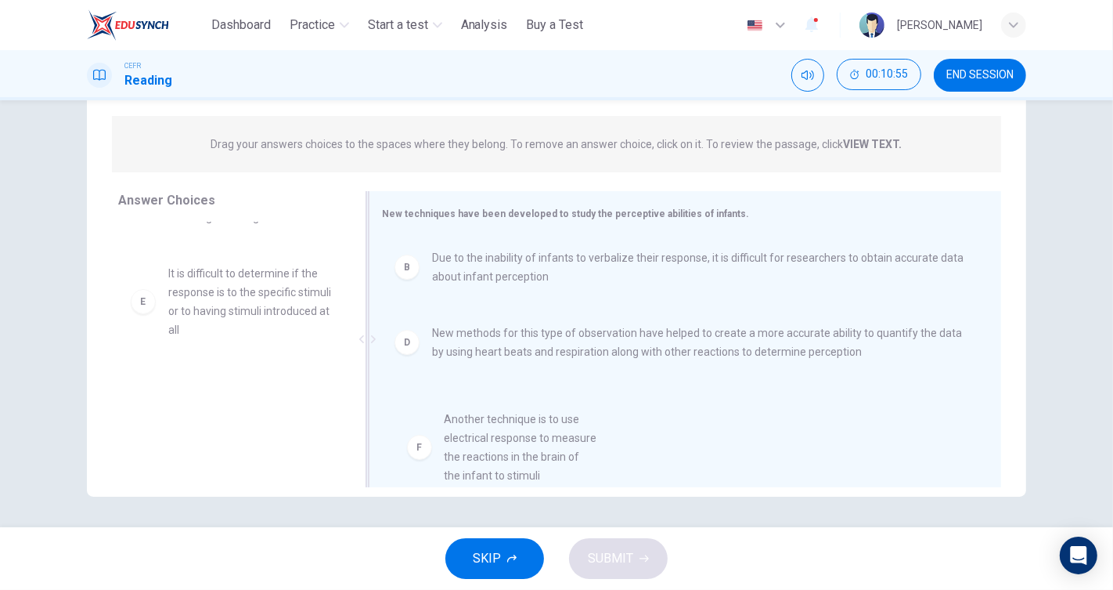
scroll to position [28, 0]
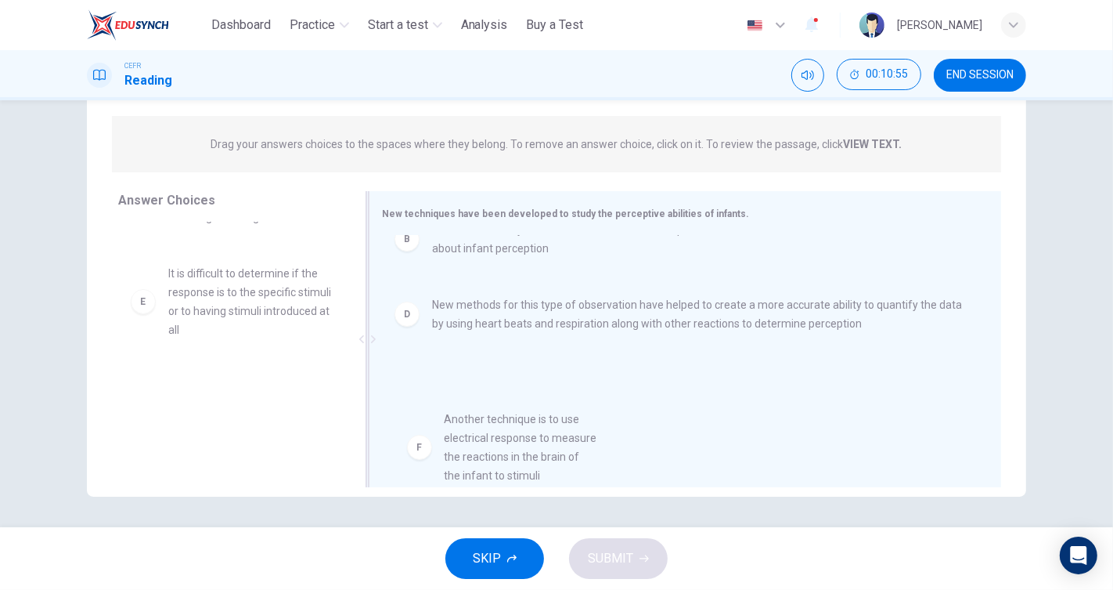
drag, startPoint x: 256, startPoint y: 423, endPoint x: 547, endPoint y: 432, distance: 291.4
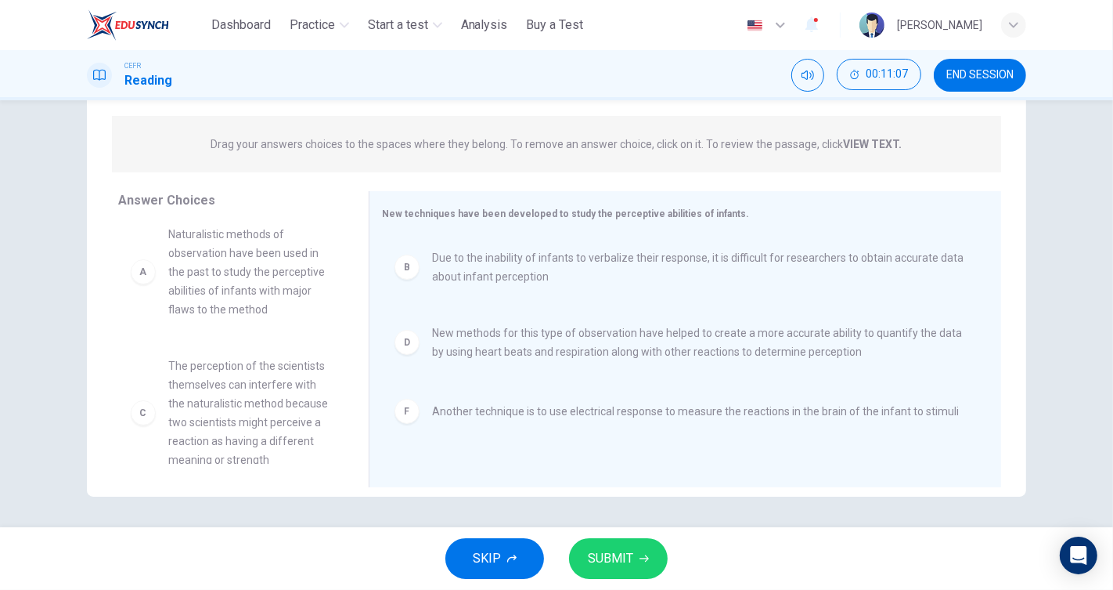
scroll to position [0, 0]
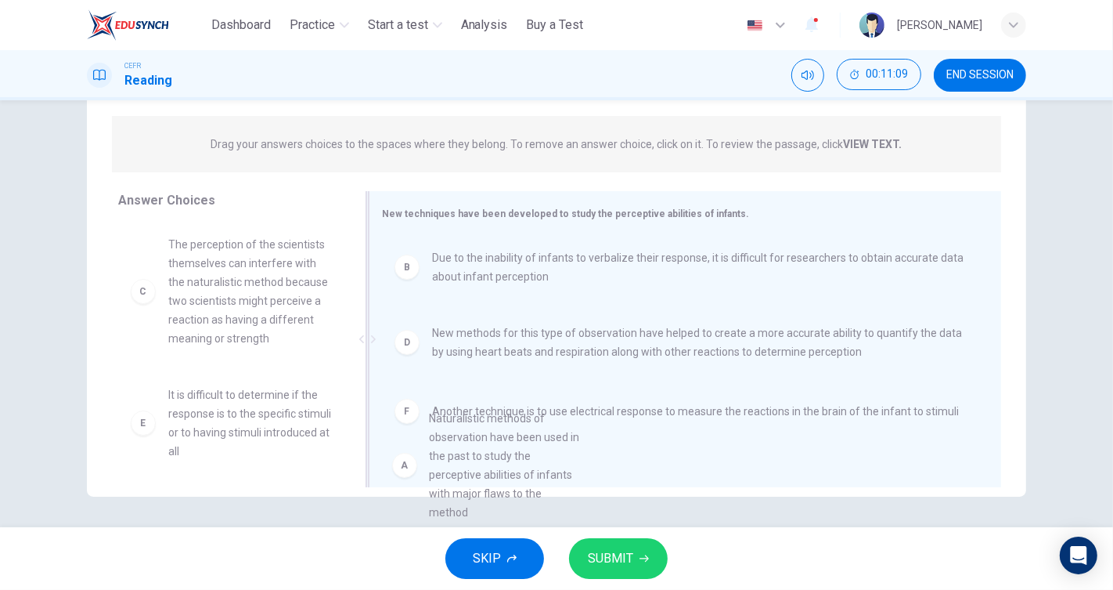
drag, startPoint x: 251, startPoint y: 290, endPoint x: 521, endPoint y: 466, distance: 322.5
click at [521, 466] on div "New techniques have been developed to study the perceptive abilities of infants…" at bounding box center [685, 339] width 633 height 296
drag, startPoint x: 298, startPoint y: 307, endPoint x: 565, endPoint y: 479, distance: 318.4
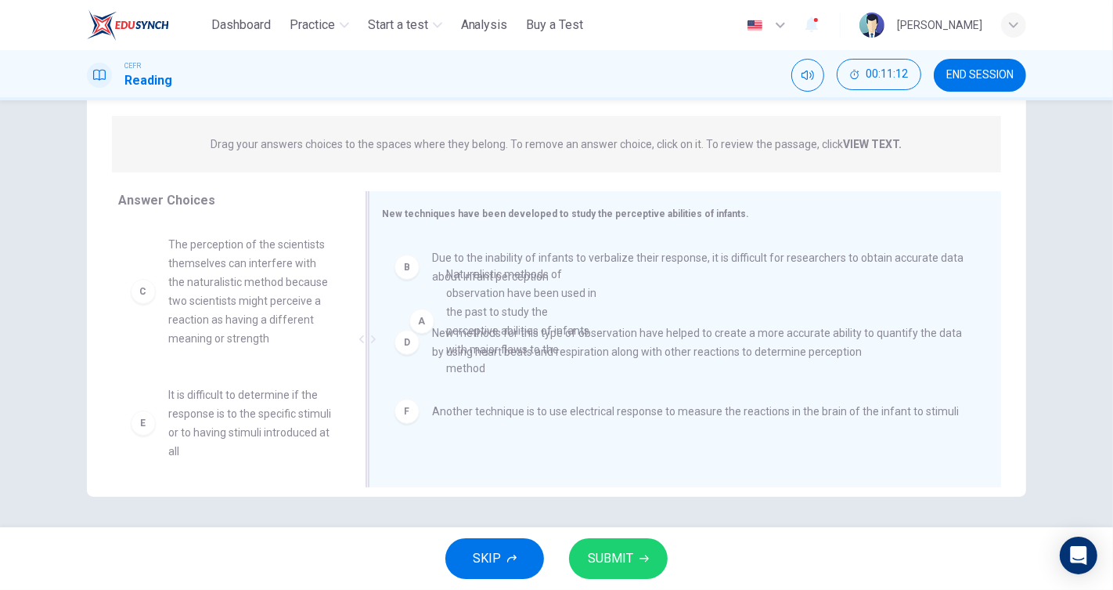
drag, startPoint x: 389, startPoint y: 312, endPoint x: 517, endPoint y: 329, distance: 128.7
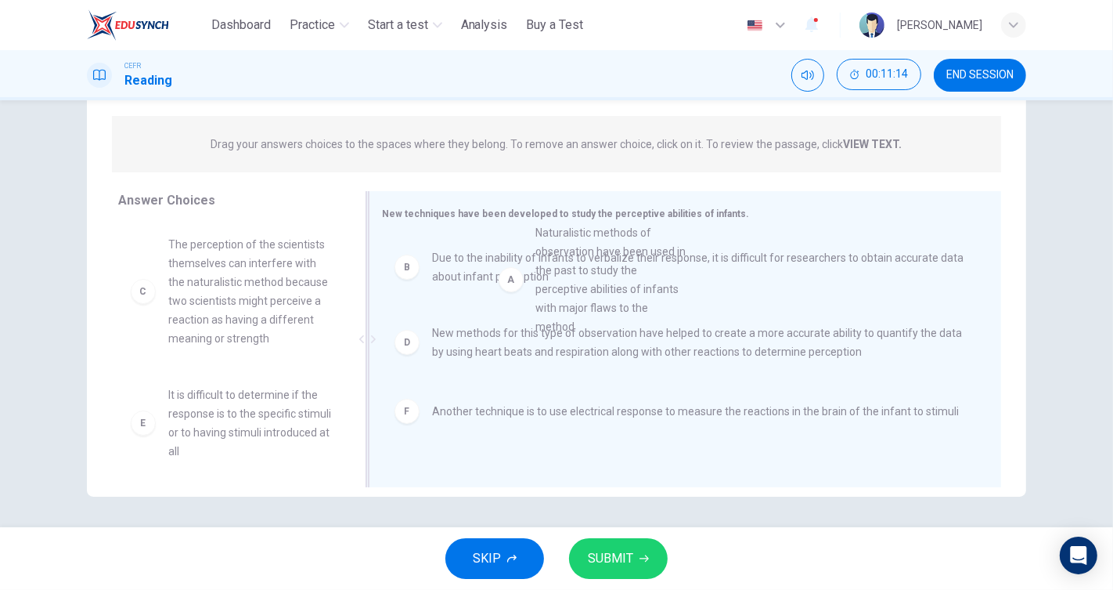
drag, startPoint x: 417, startPoint y: 314, endPoint x: 599, endPoint y: 264, distance: 189.2
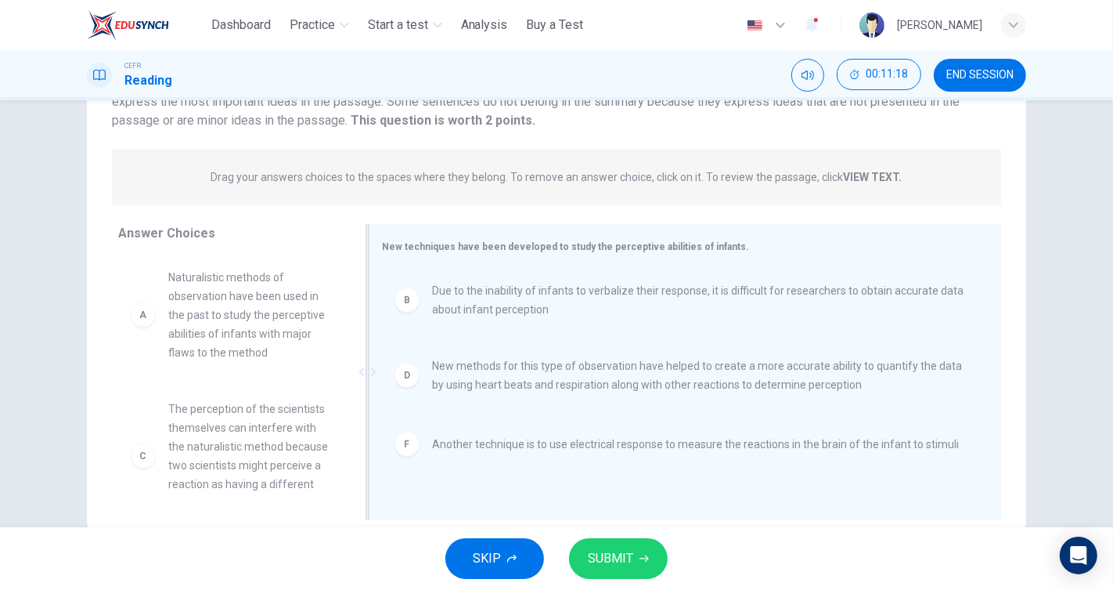
scroll to position [174, 0]
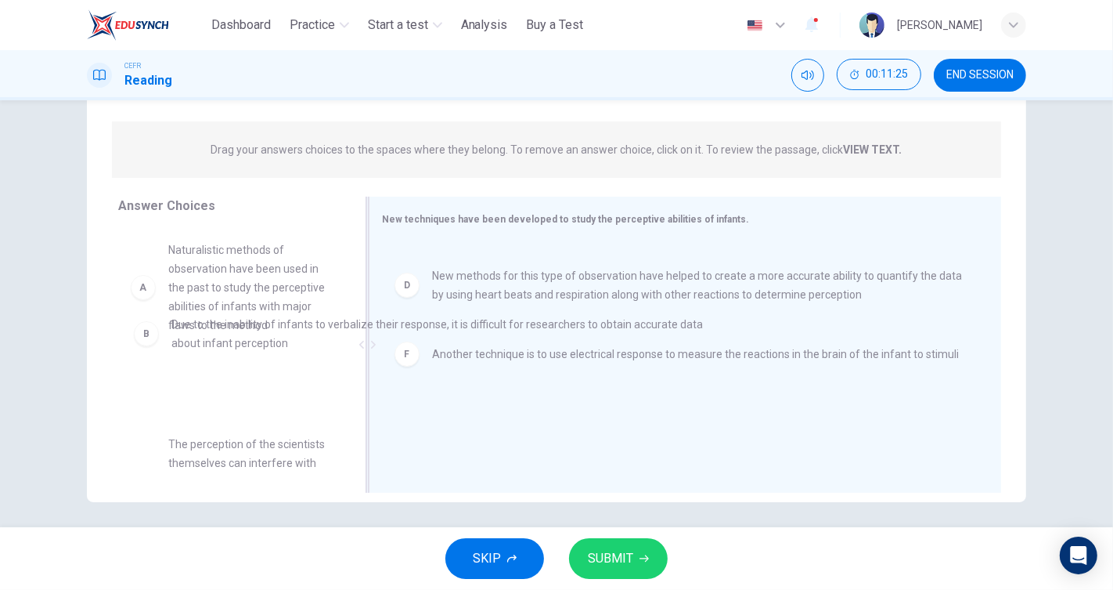
drag, startPoint x: 529, startPoint y: 282, endPoint x: 268, endPoint y: 344, distance: 268.0
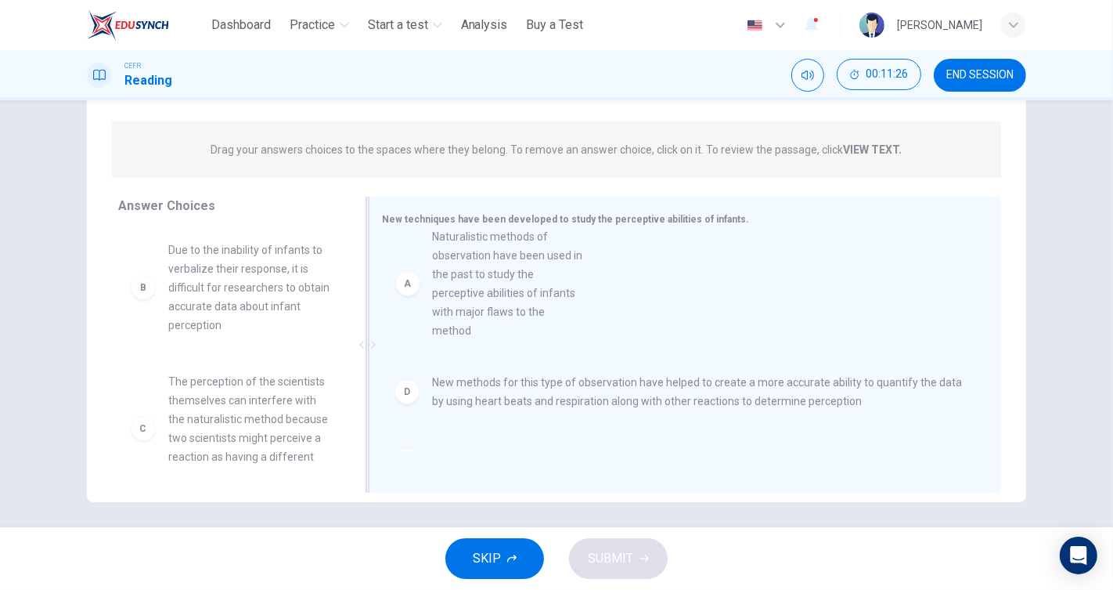
drag, startPoint x: 233, startPoint y: 292, endPoint x: 510, endPoint y: 280, distance: 276.7
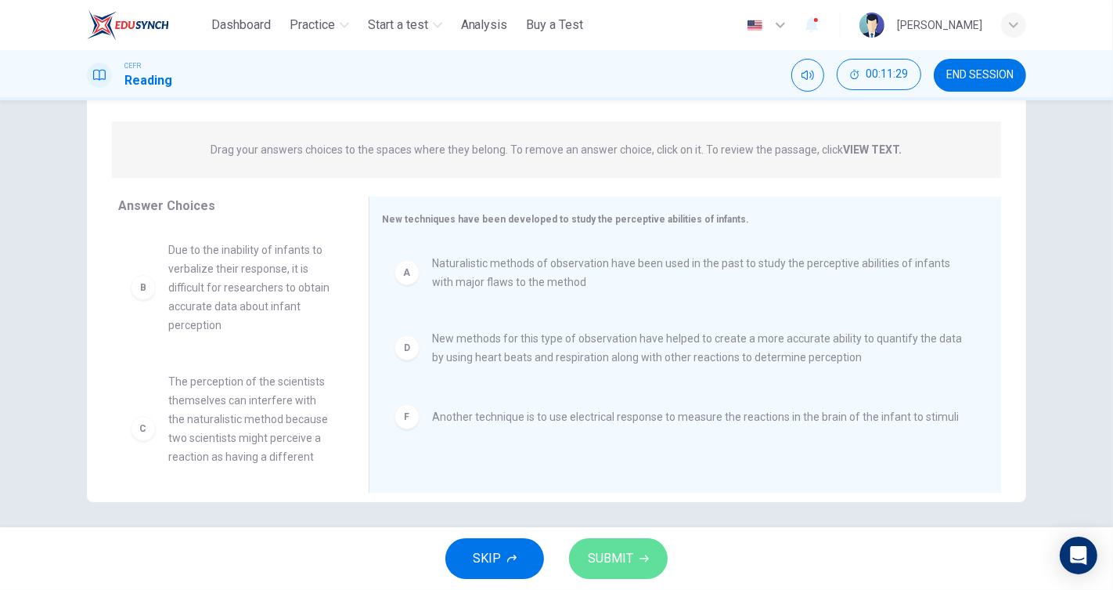
click at [623, 562] on span "SUBMIT" at bounding box center [610, 558] width 45 height 22
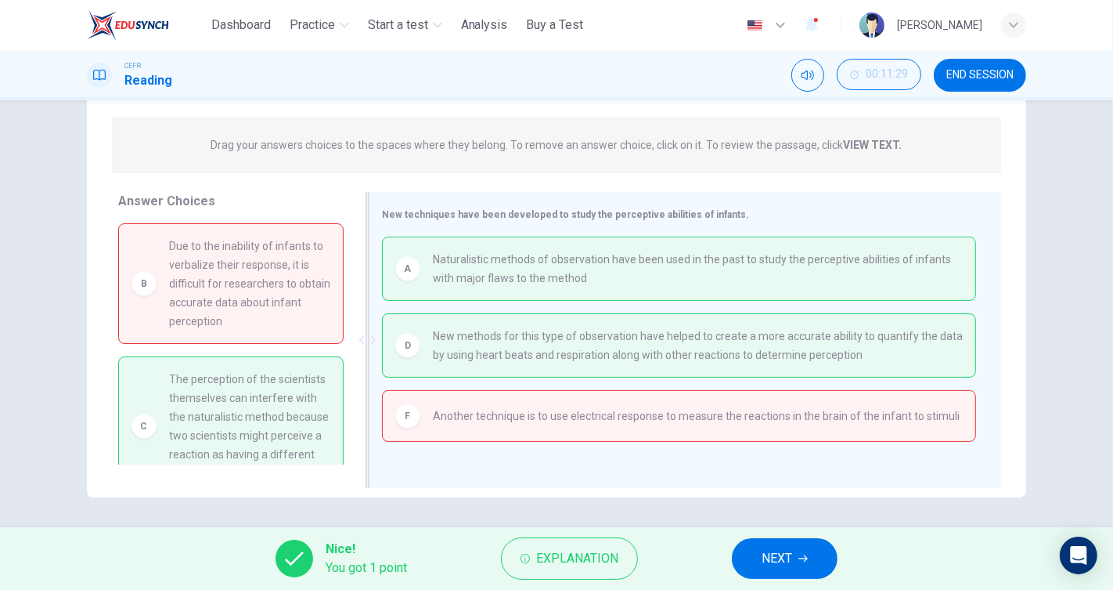
scroll to position [179, 0]
click at [773, 549] on span "NEXT" at bounding box center [777, 558] width 31 height 22
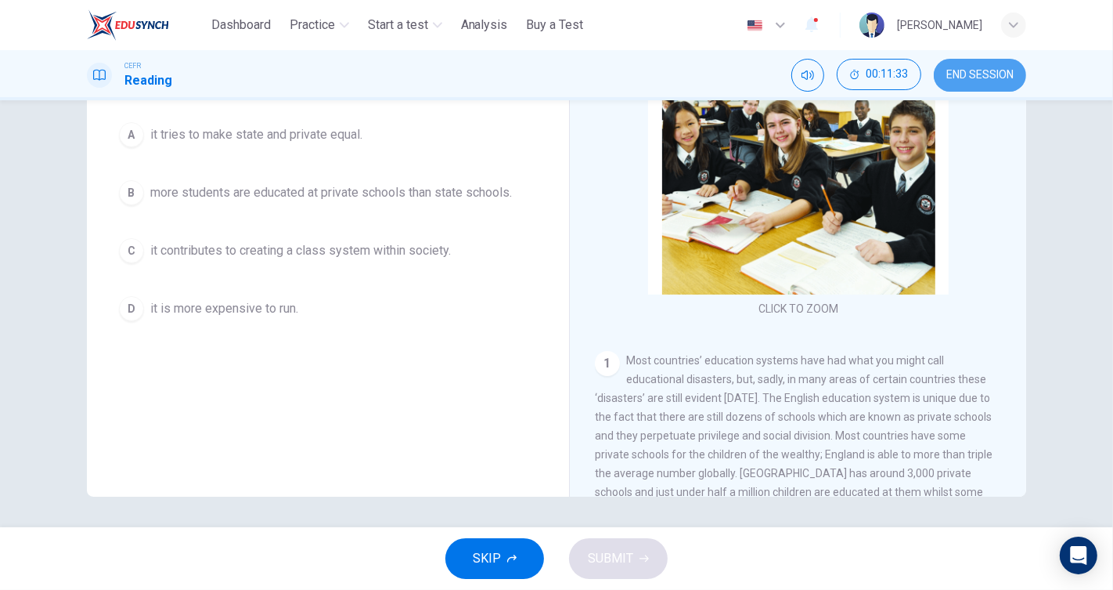
click at [973, 88] on button "END SESSION" at bounding box center [980, 75] width 92 height 33
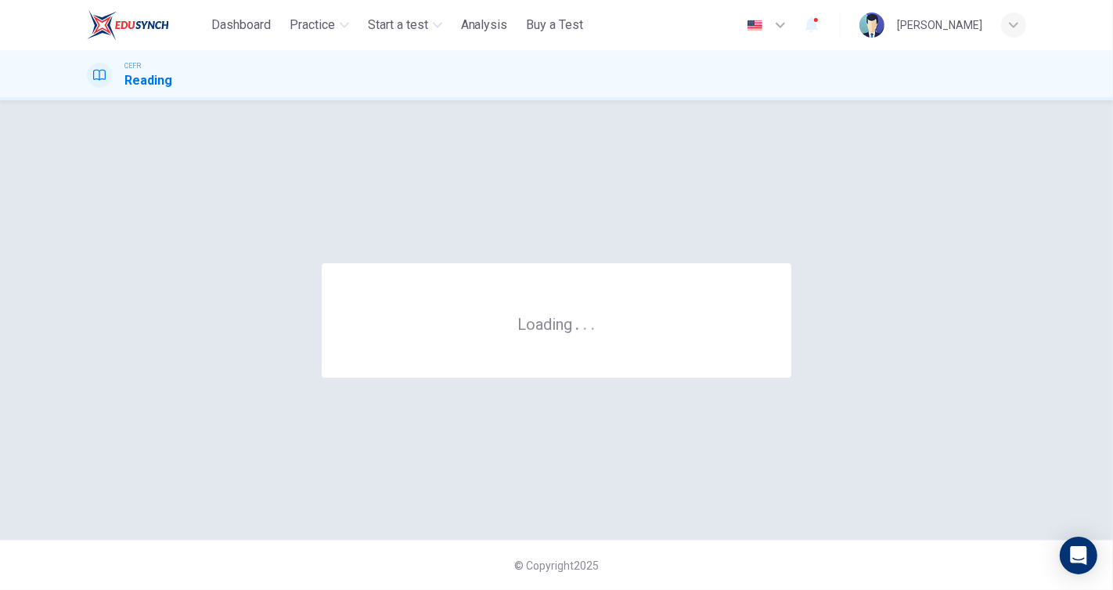
scroll to position [0, 0]
